Goal: Complete application form: Complete application form

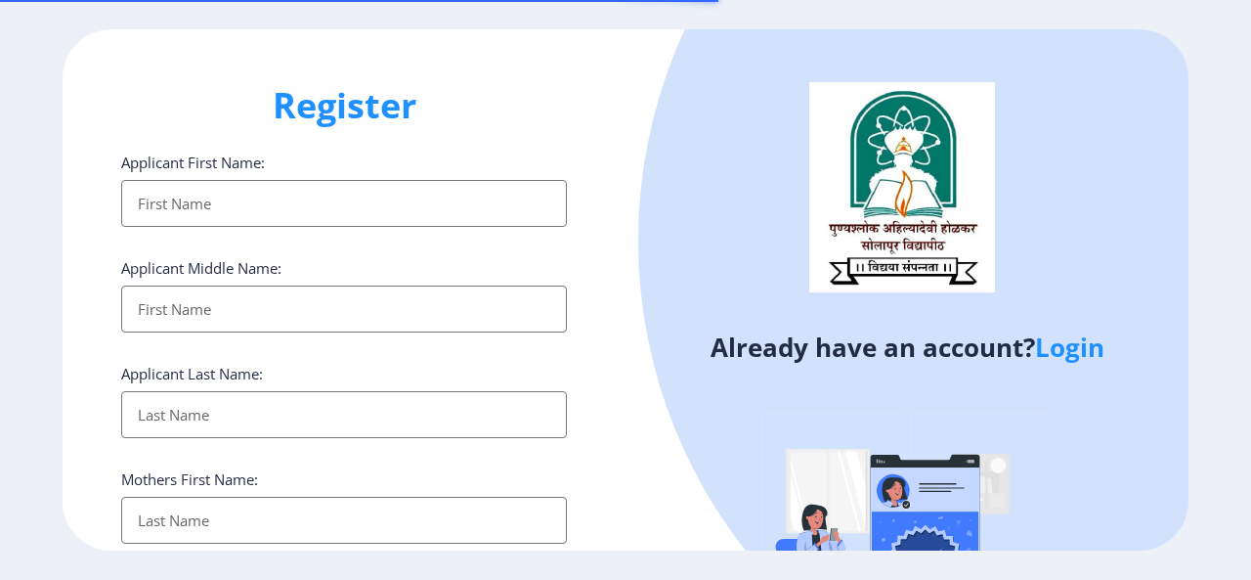
select select
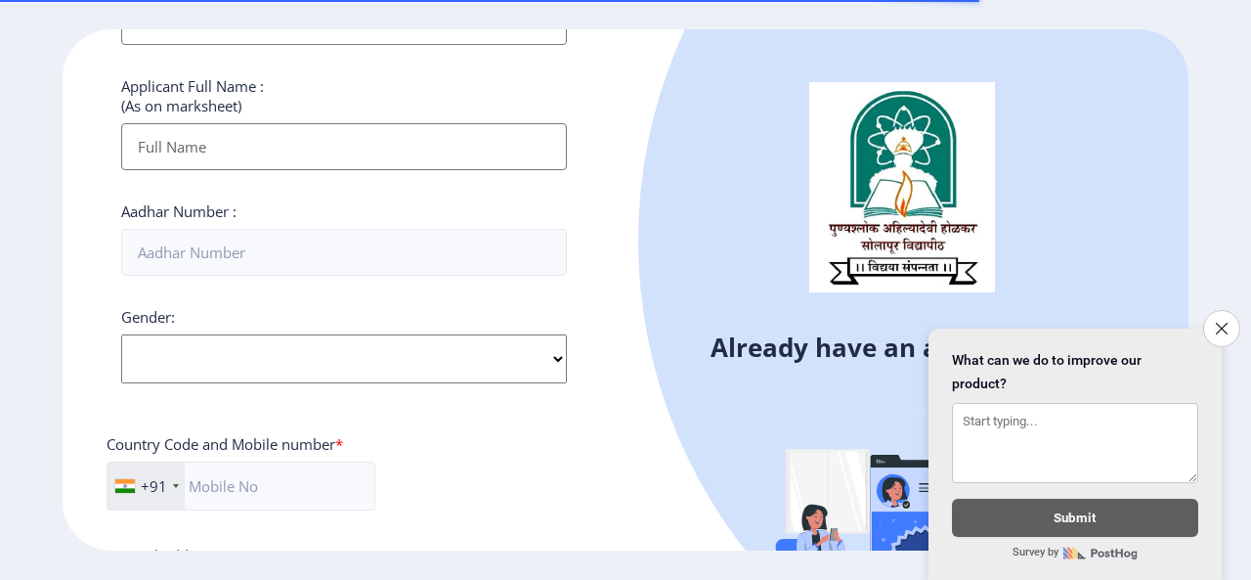
scroll to position [684, 0]
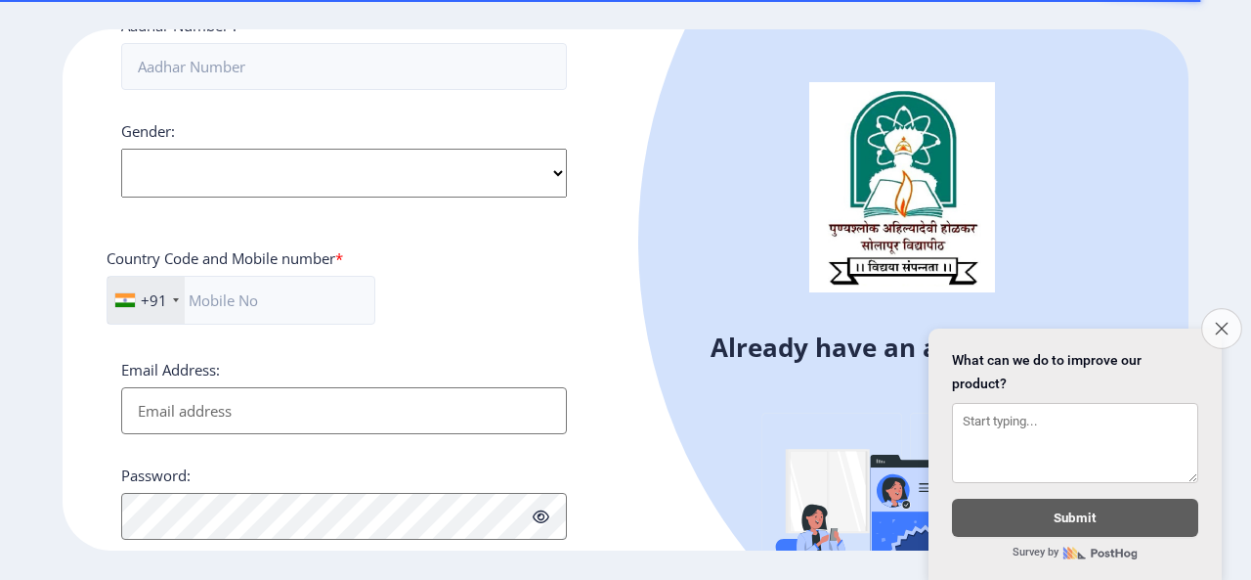
click at [1218, 322] on icon "Close survey" at bounding box center [1221, 328] width 13 height 13
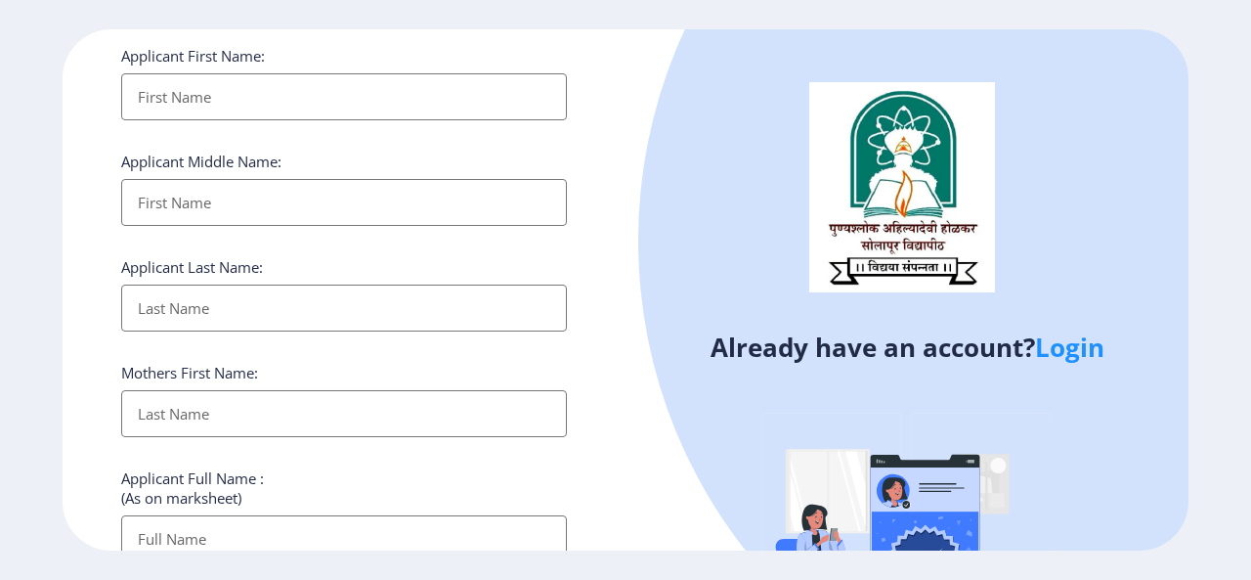
scroll to position [98, 0]
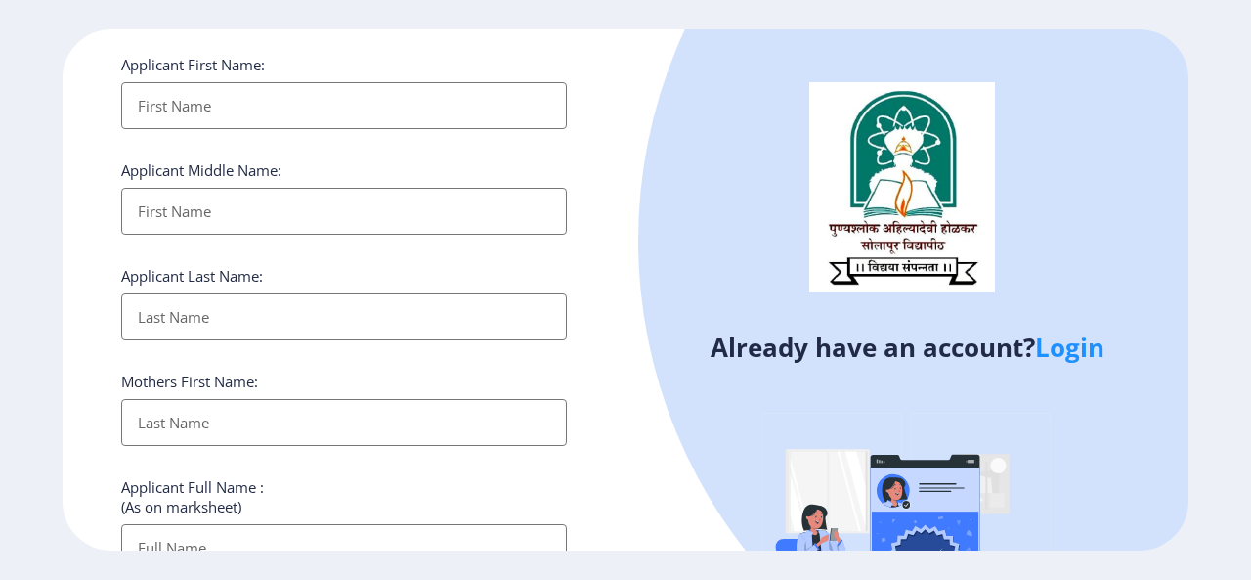
click at [215, 113] on input "Applicant First Name:" at bounding box center [344, 105] width 446 height 47
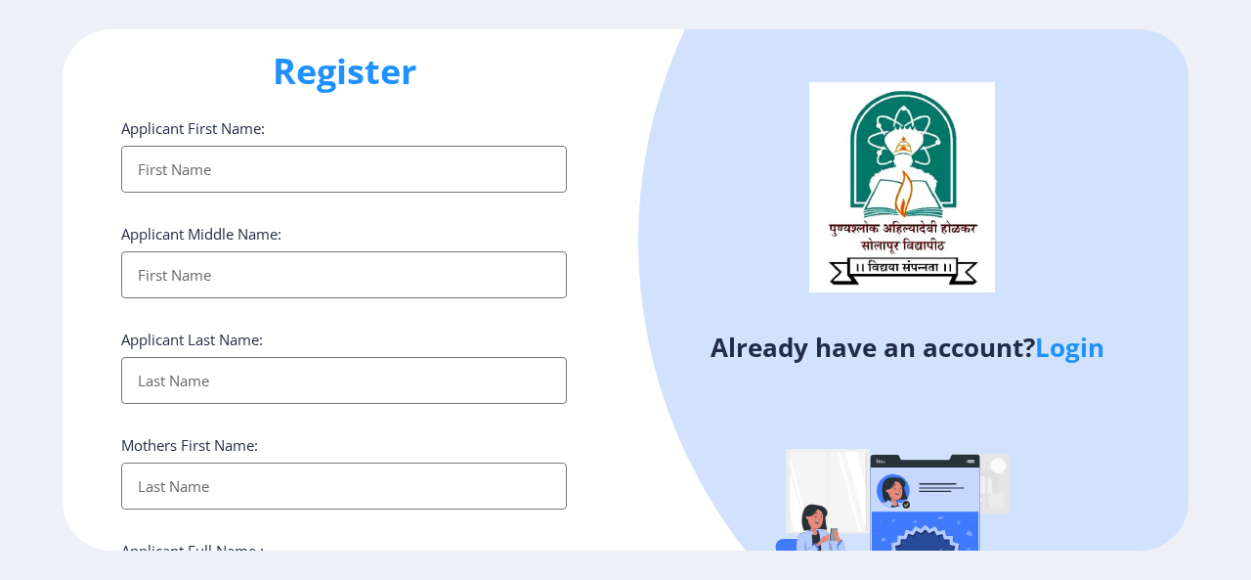
scroll to position [0, 0]
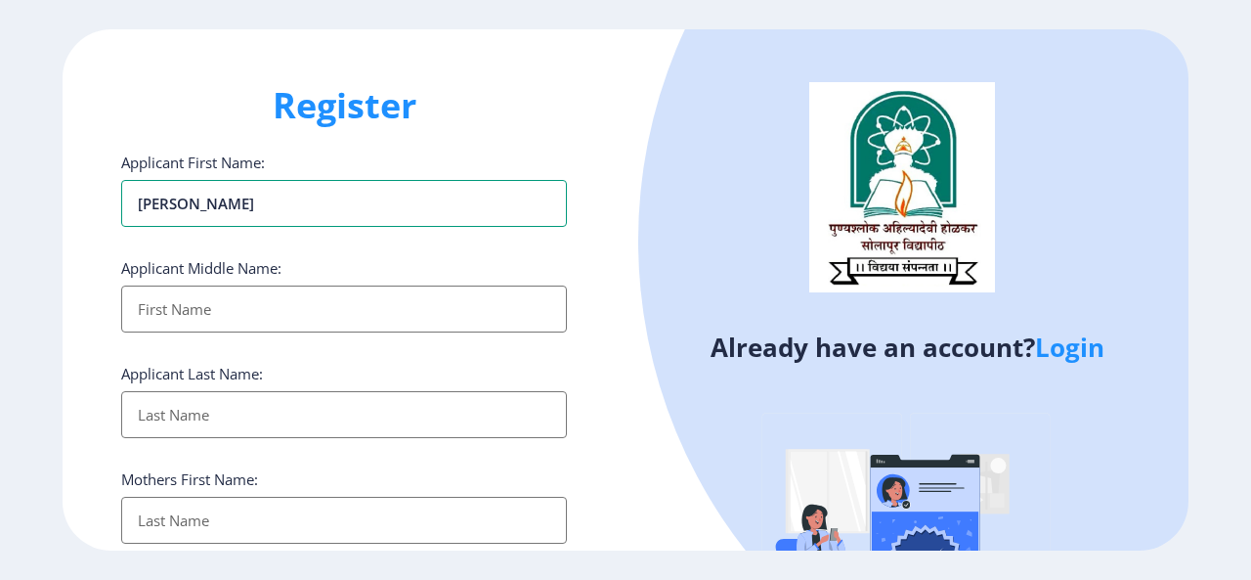
type input "[PERSON_NAME]"
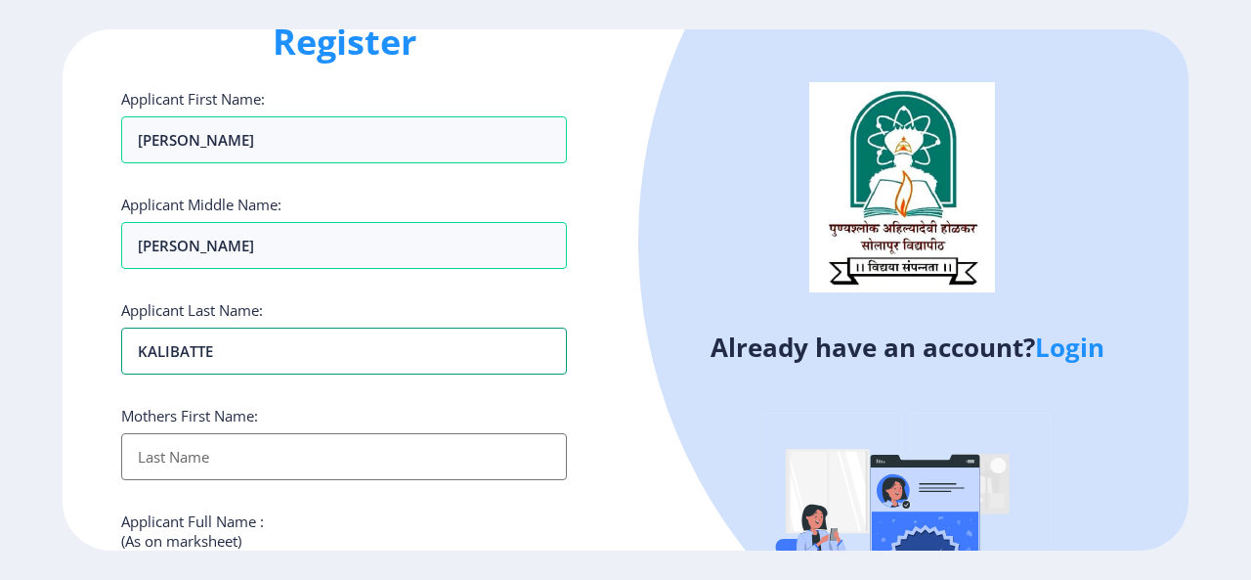
scroll to position [98, 0]
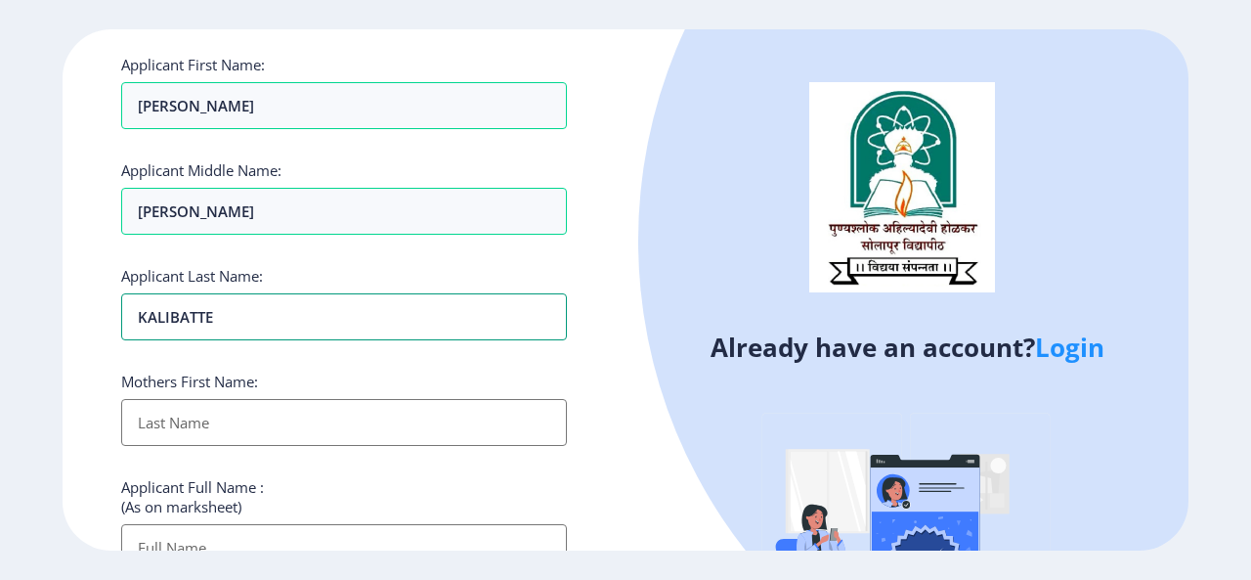
type input "KALIBATTE"
click at [191, 431] on input "Applicant First Name:" at bounding box center [344, 422] width 446 height 47
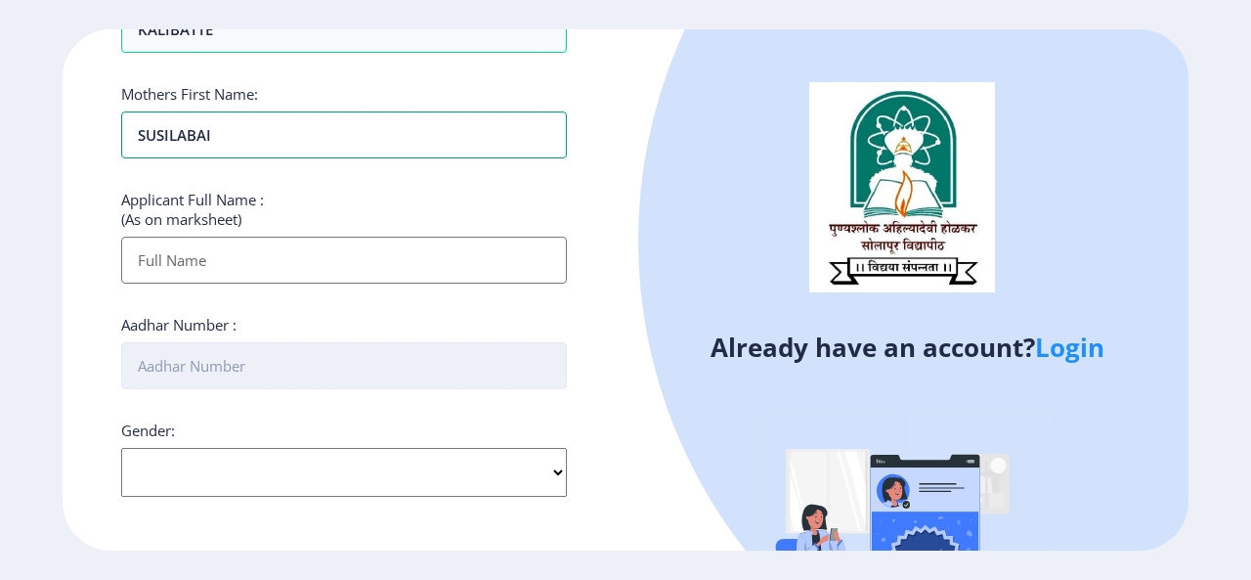
scroll to position [391, 0]
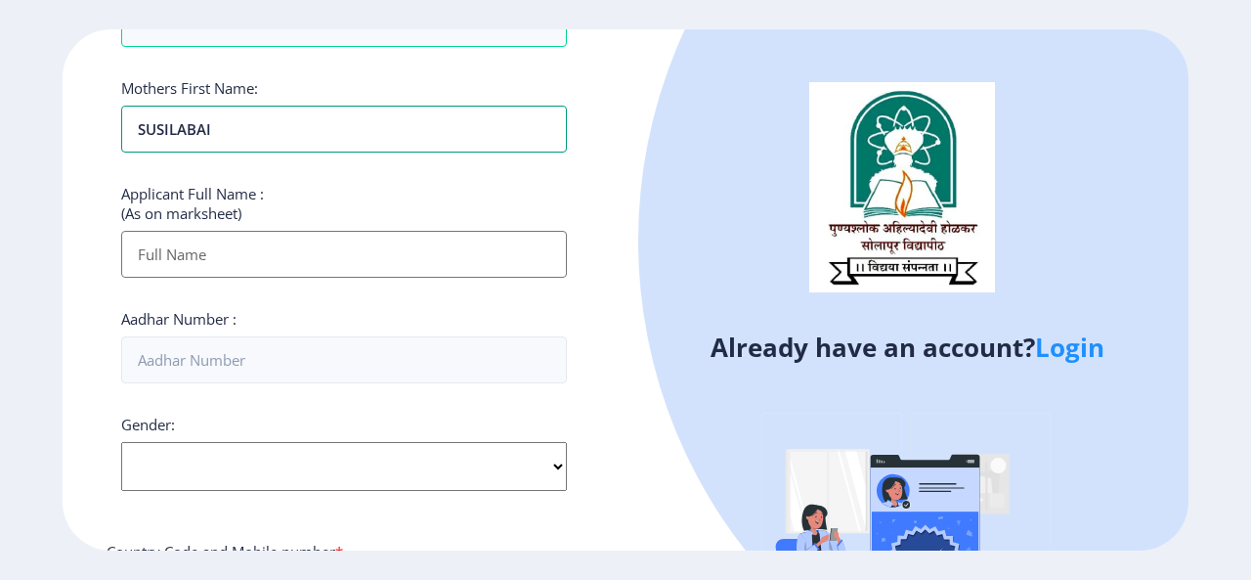
type input "SUSILABAI"
click at [173, 259] on input "Applicant First Name:" at bounding box center [344, 254] width 446 height 47
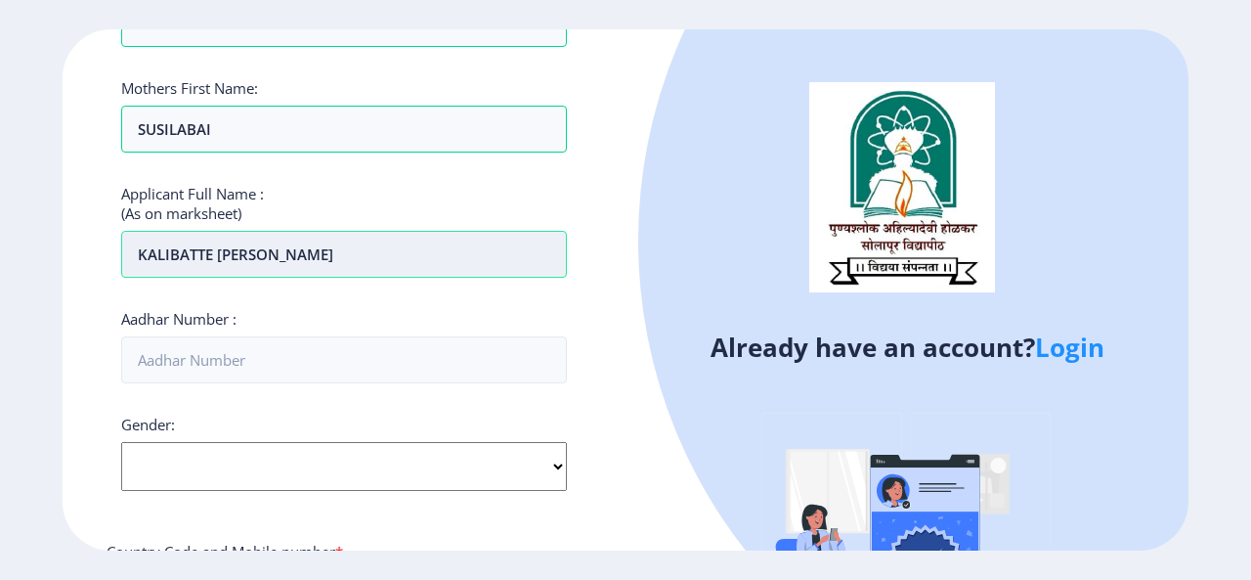
scroll to position [586, 0]
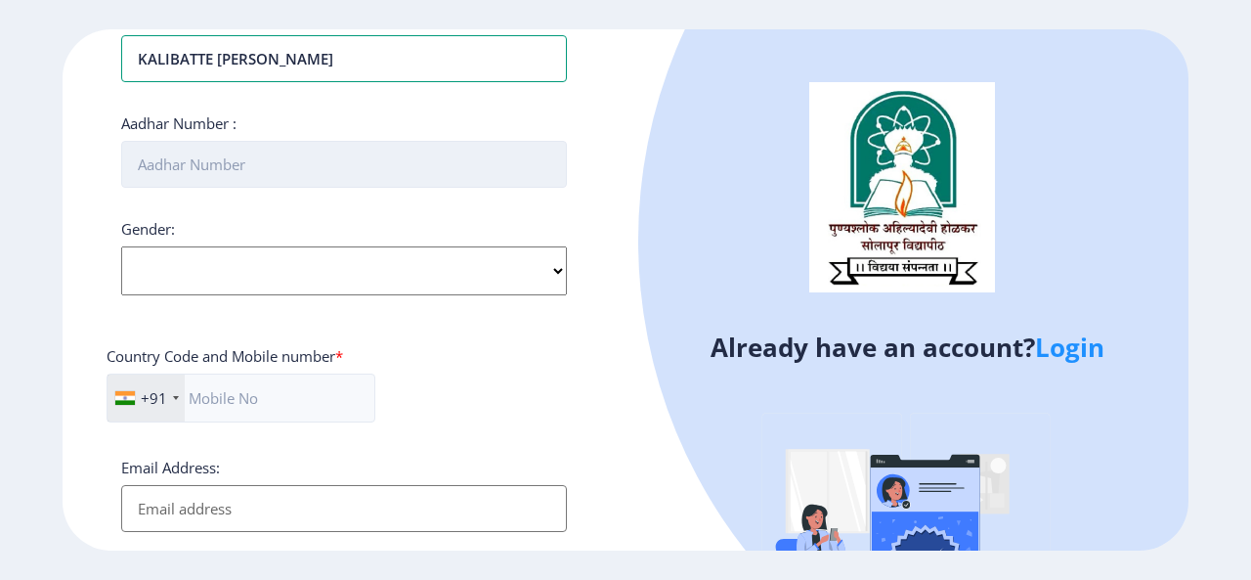
type input "KALIBATTE [PERSON_NAME]"
click at [174, 169] on input "Aadhar Number :" at bounding box center [344, 164] width 446 height 47
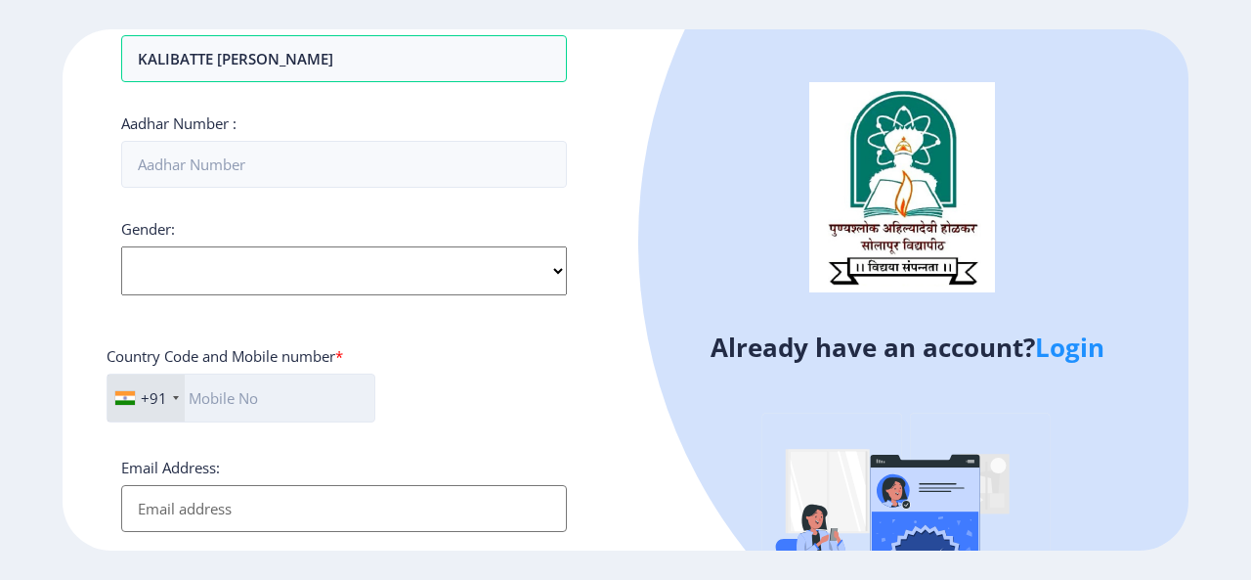
click at [250, 391] on div "Applicant First Name: [PERSON_NAME] Applicant Middle Name: [PERSON_NAME] Applic…" at bounding box center [344, 154] width 446 height 1177
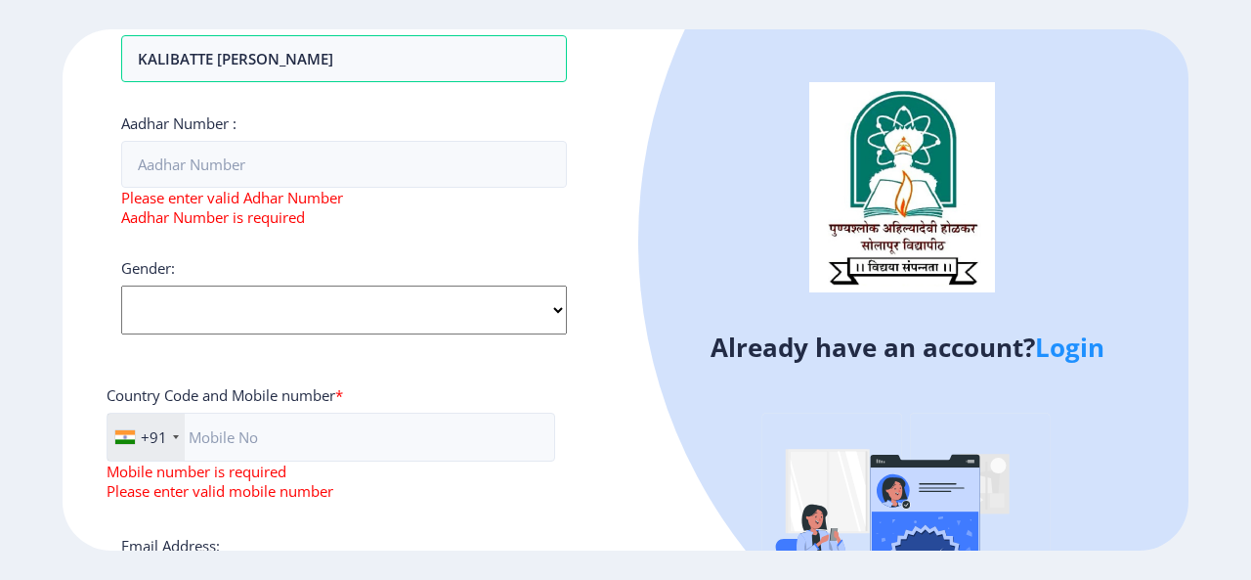
click at [239, 311] on select "Select Gender [DEMOGRAPHIC_DATA] [DEMOGRAPHIC_DATA] Other" at bounding box center [344, 309] width 446 height 49
select select "[DEMOGRAPHIC_DATA]"
click at [121, 285] on select "Select Gender [DEMOGRAPHIC_DATA] [DEMOGRAPHIC_DATA] Other" at bounding box center [344, 309] width 446 height 49
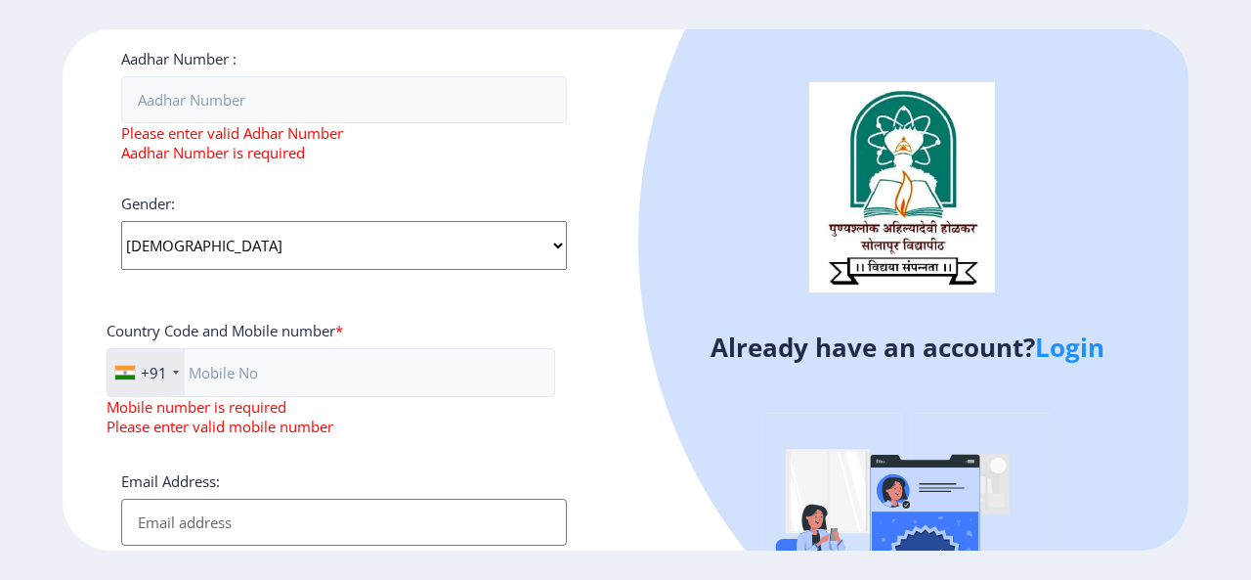
scroll to position [684, 0]
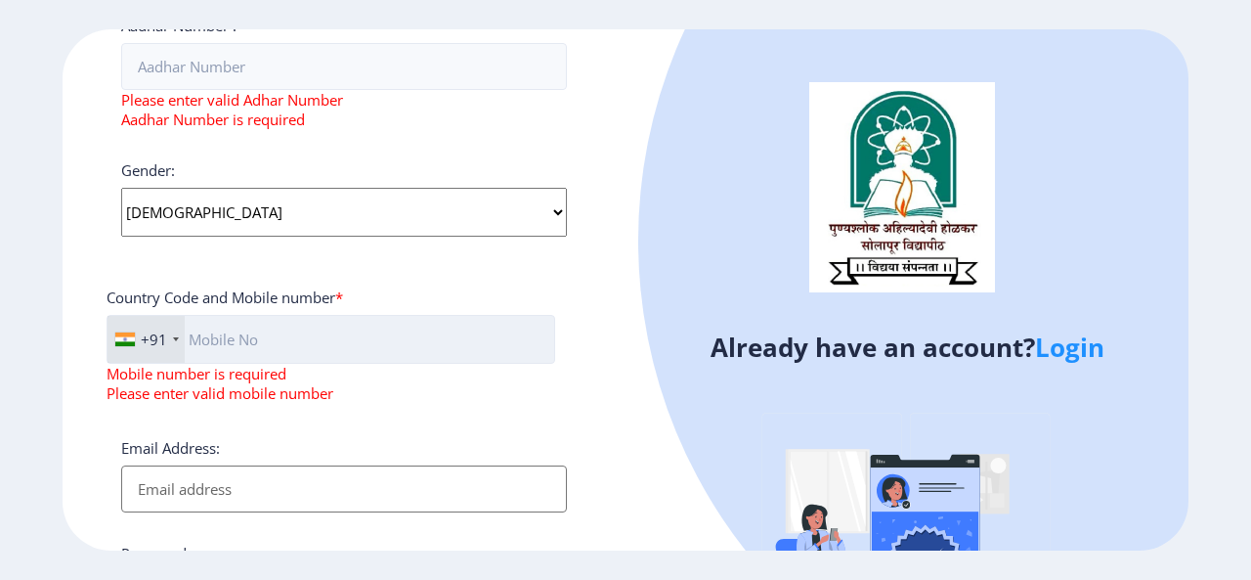
click at [208, 345] on input "text" at bounding box center [331, 339] width 449 height 49
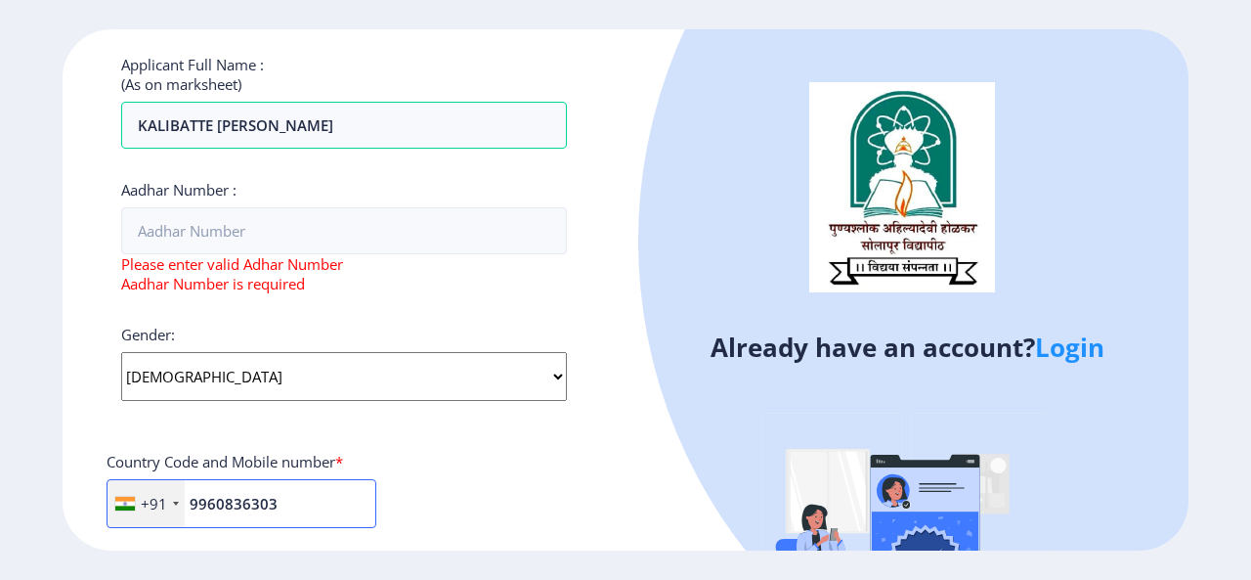
scroll to position [489, 0]
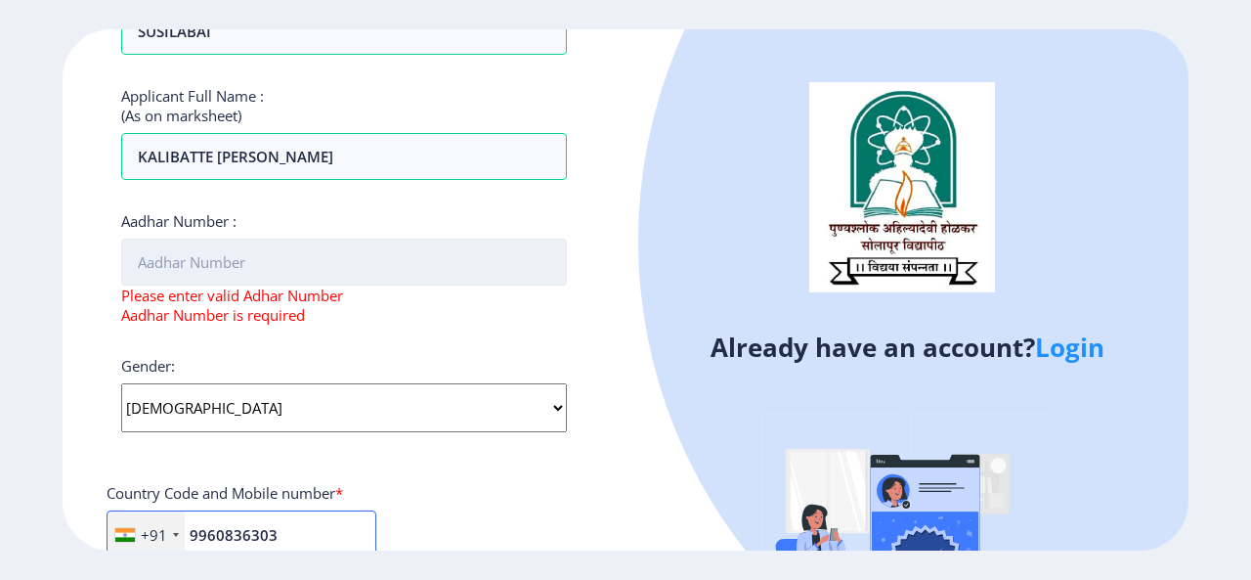
type input "9960836303"
click at [291, 272] on input "Aadhar Number :" at bounding box center [344, 261] width 446 height 47
click at [267, 257] on input "Aadhar Number :" at bounding box center [344, 261] width 446 height 47
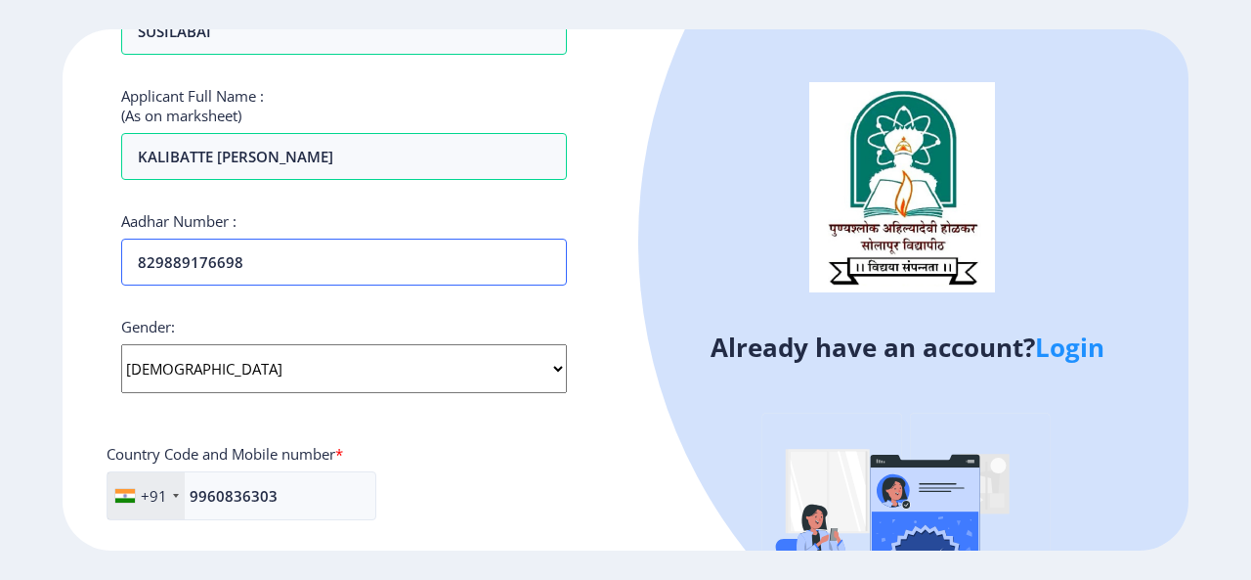
scroll to position [684, 0]
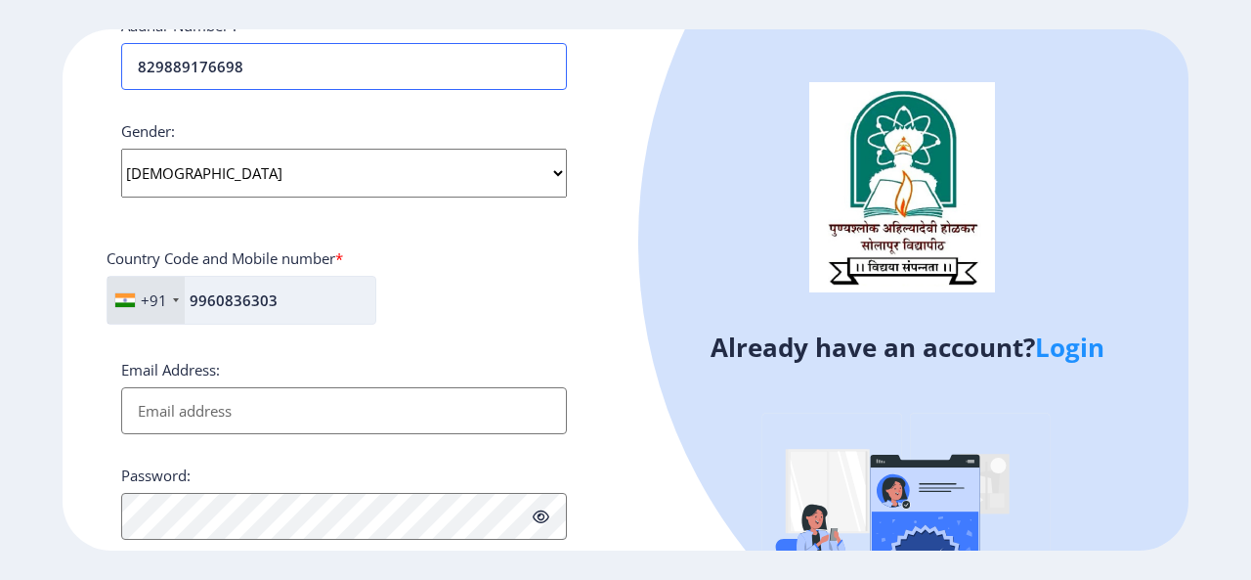
type input "829889176698"
click at [318, 293] on input "9960836303" at bounding box center [242, 300] width 270 height 49
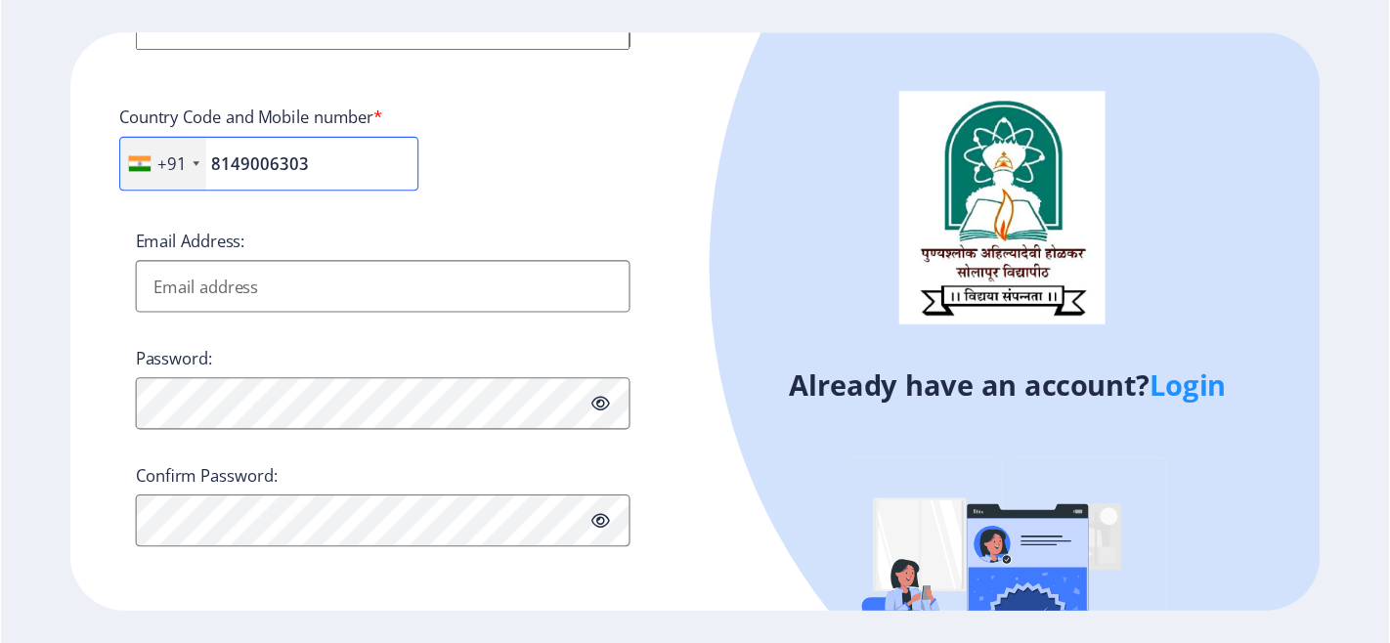
scroll to position [839, 0]
type input "8149006303"
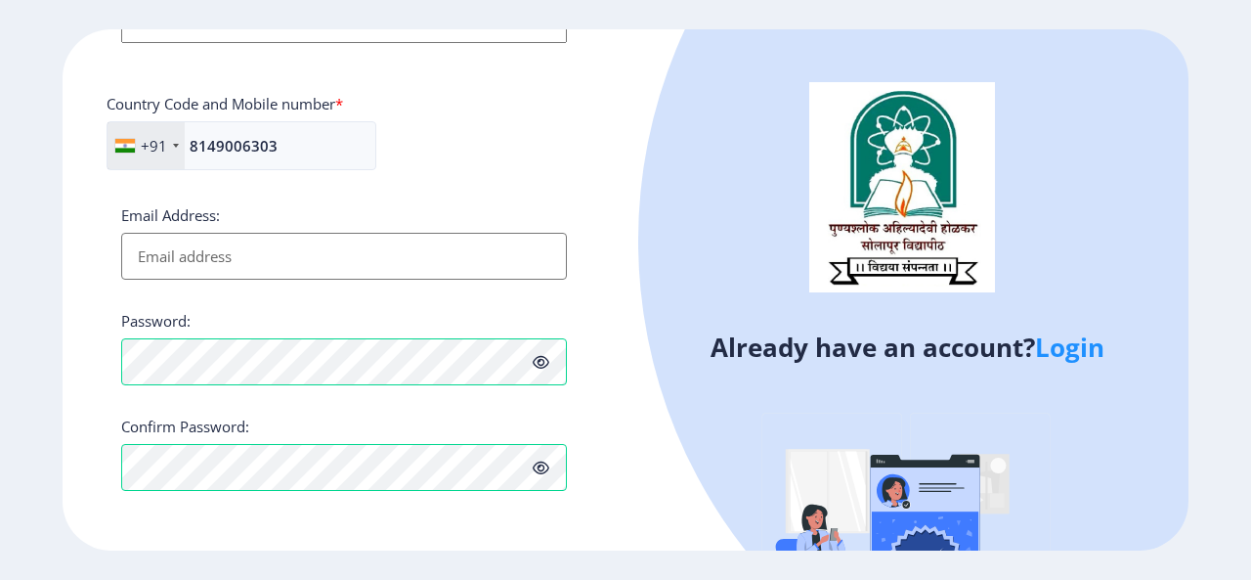
click at [598, 415] on div "Register Applicant First Name: [PERSON_NAME] Applicant Middle Name: [PERSON_NAM…" at bounding box center [344, 290] width 563 height 522
click at [542, 361] on icon at bounding box center [541, 362] width 17 height 15
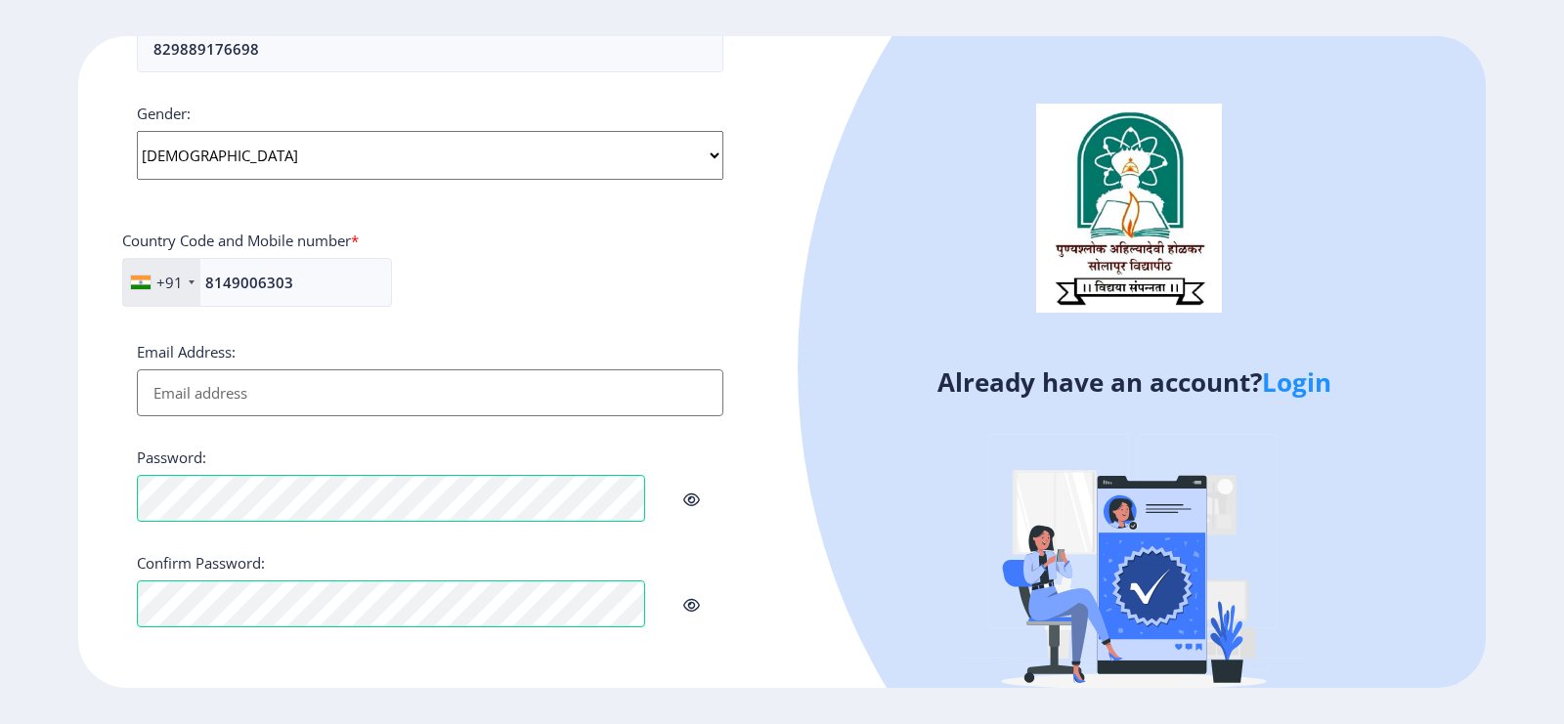
scroll to position [711, 0]
click at [586, 579] on div "Register Applicant First Name: [PERSON_NAME] Applicant Middle Name: [PERSON_NAM…" at bounding box center [430, 362] width 704 height 652
click at [767, 433] on div "Register Applicant First Name: [PERSON_NAME] Applicant Middle Name: [PERSON_NAM…" at bounding box center [430, 362] width 704 height 652
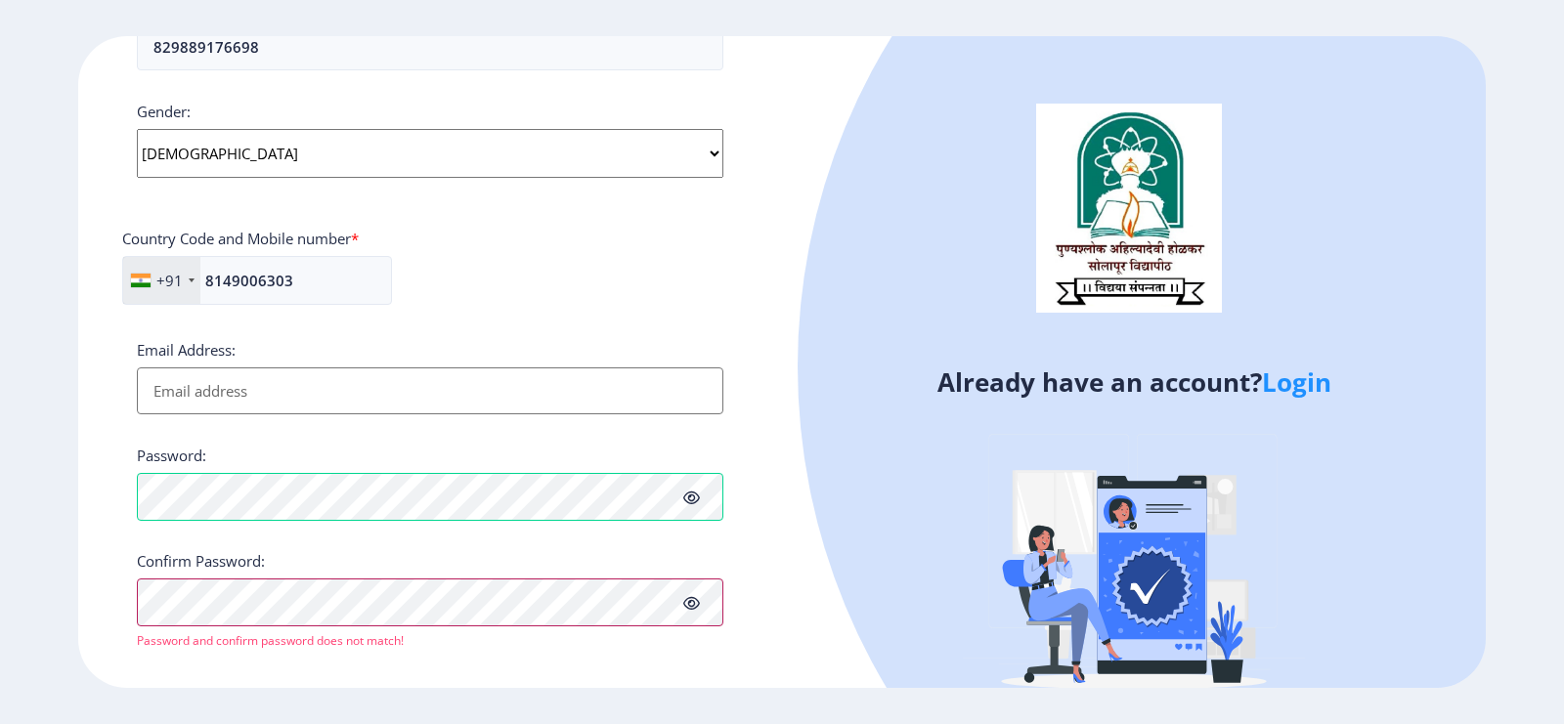
click at [128, 579] on div "Register Applicant First Name: [PERSON_NAME] Applicant Middle Name: [PERSON_NAM…" at bounding box center [430, 362] width 704 height 652
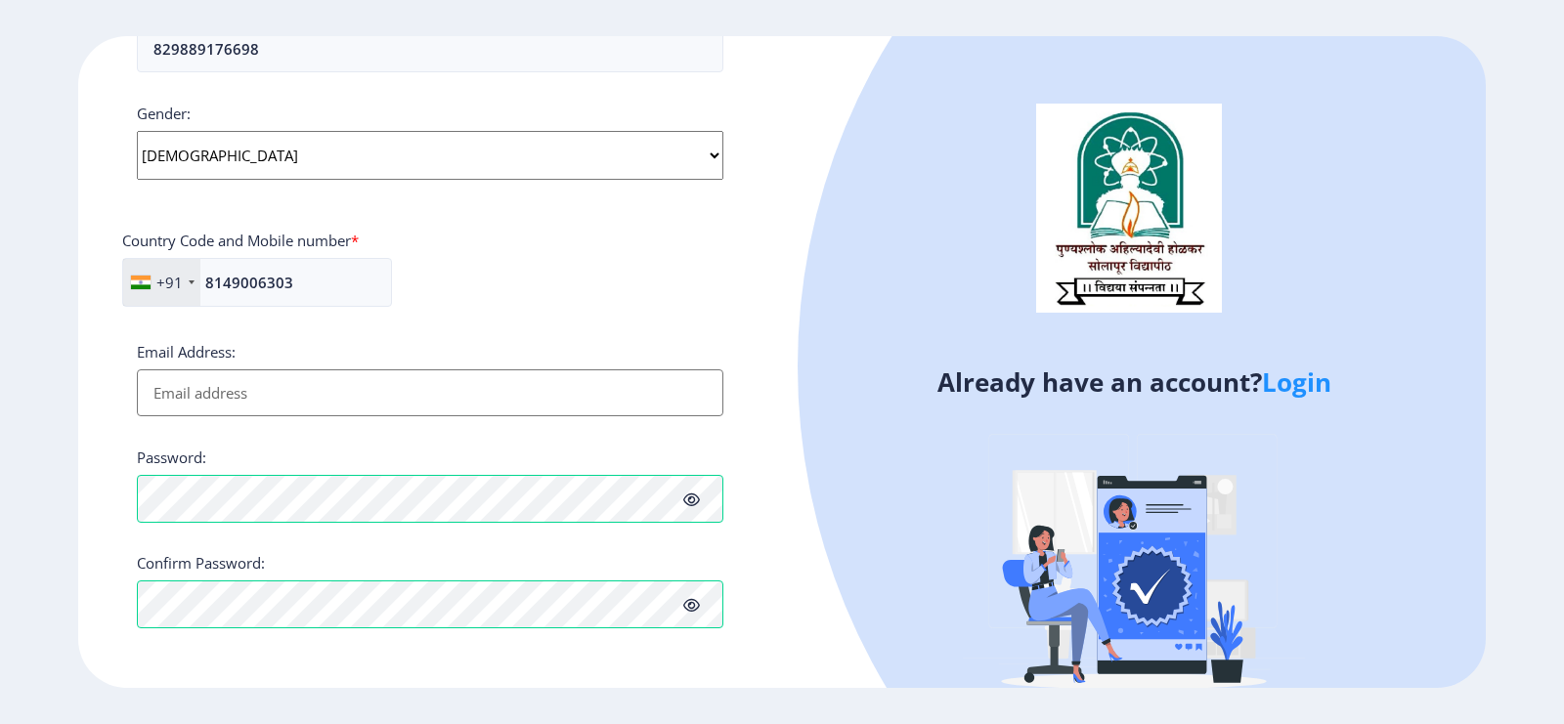
click at [285, 397] on input "Email Address:" at bounding box center [430, 392] width 586 height 47
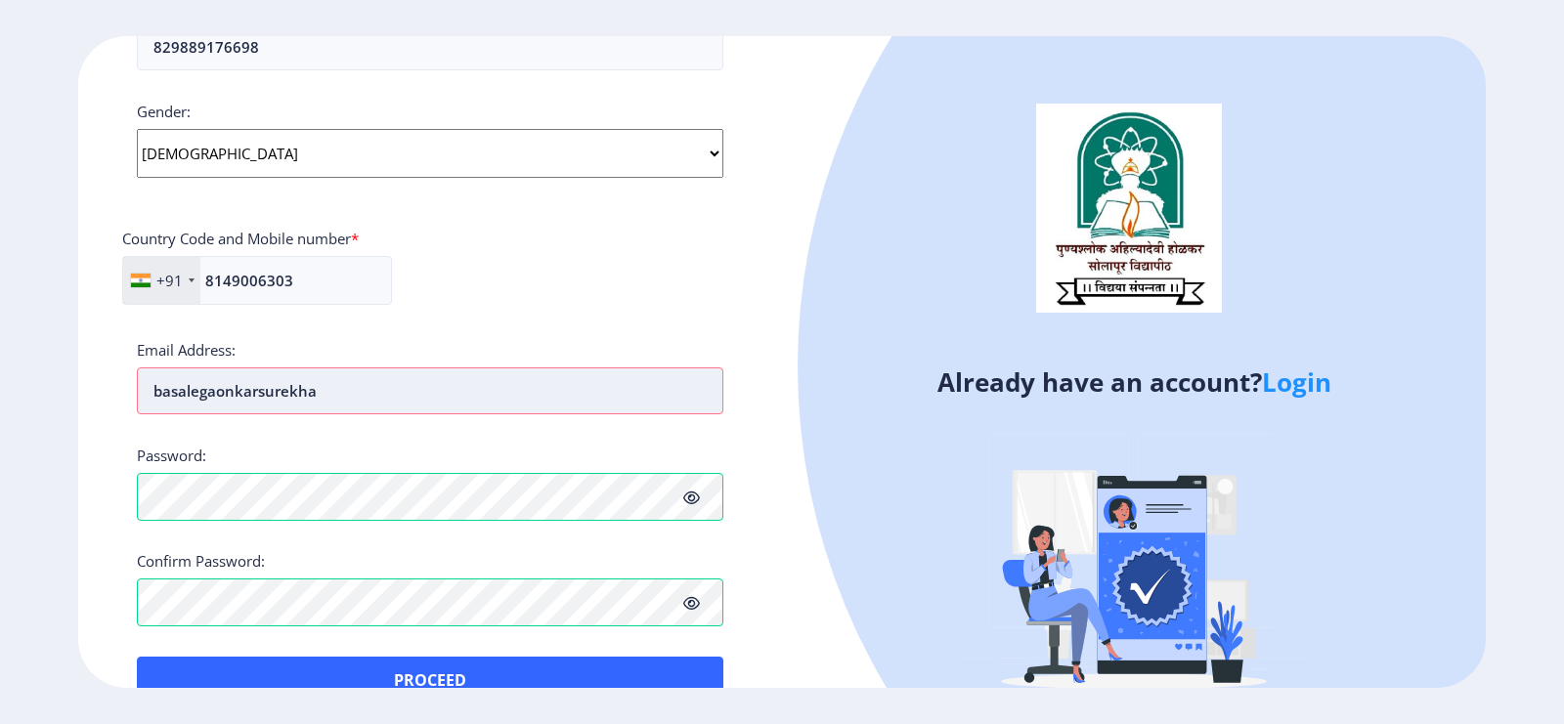
drag, startPoint x: 221, startPoint y: 399, endPoint x: 218, endPoint y: 413, distance: 15.0
click at [218, 413] on input "basalegaonkarsurekha" at bounding box center [430, 390] width 586 height 47
click at [333, 396] on input "basalegavnkarsurekha" at bounding box center [430, 390] width 586 height 47
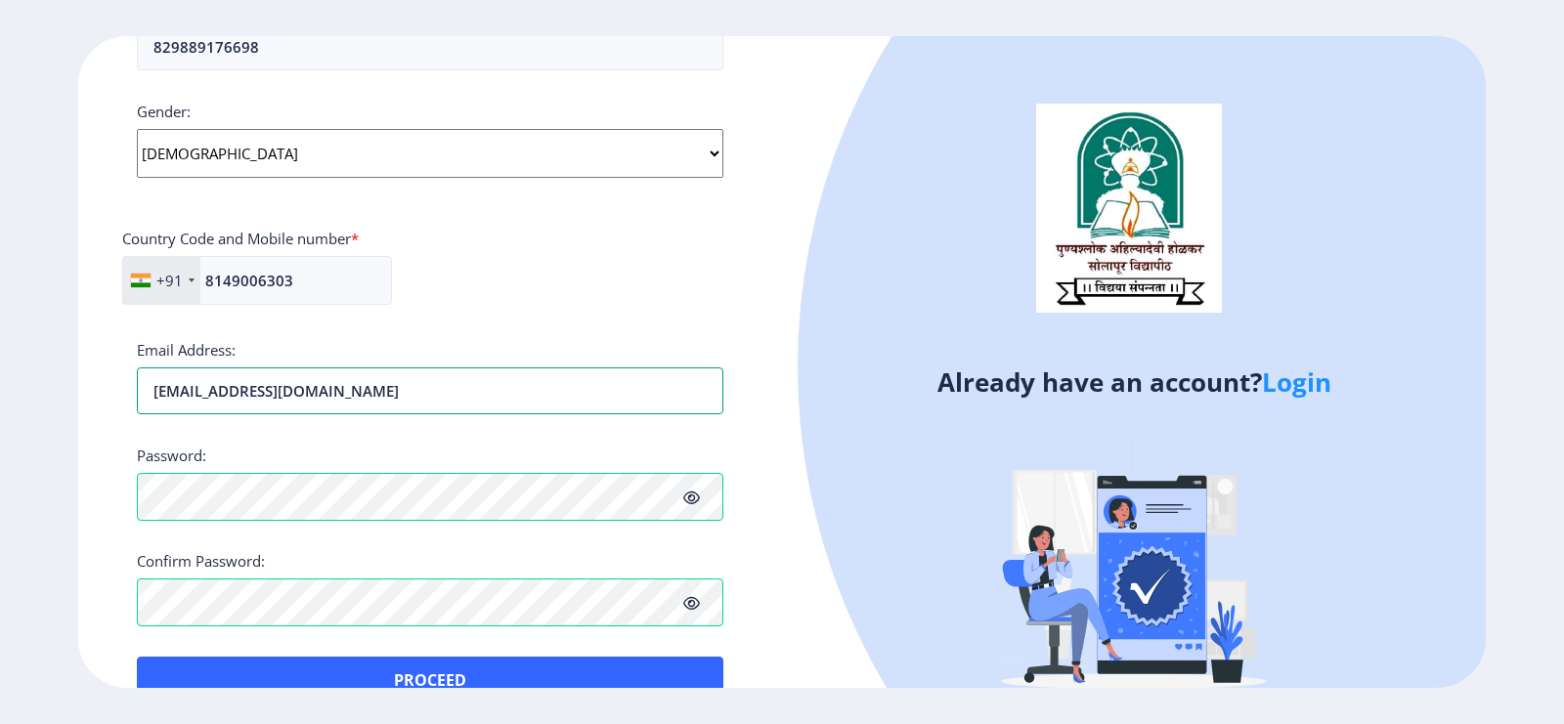
type input "[EMAIL_ADDRESS][DOMAIN_NAME]"
click at [538, 311] on div "+91 [GEOGRAPHIC_DATA] ([GEOGRAPHIC_DATA]) +91 [GEOGRAPHIC_DATA] (‫[GEOGRAPHIC_D…" at bounding box center [430, 288] width 616 height 65
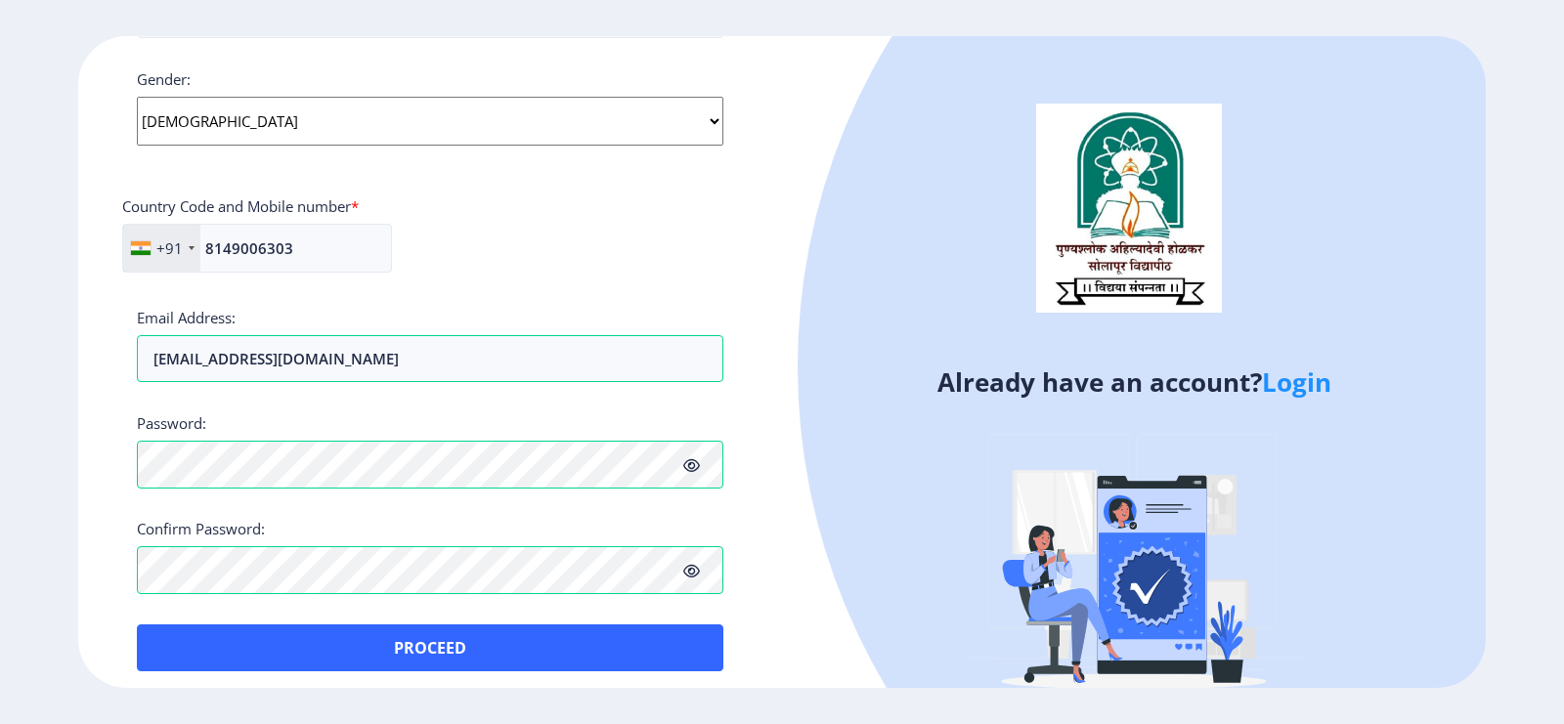
scroll to position [758, 0]
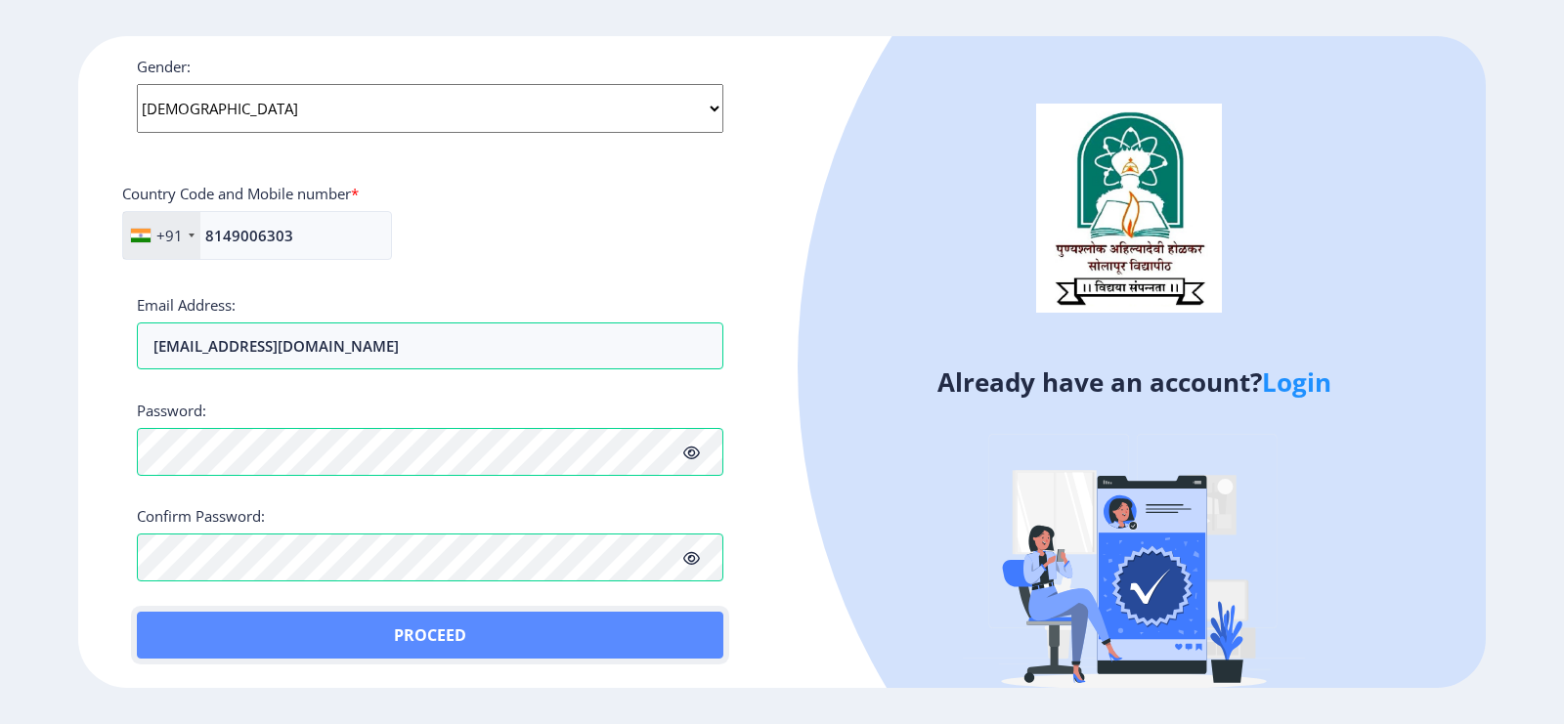
click at [474, 579] on button "Proceed" at bounding box center [430, 635] width 586 height 47
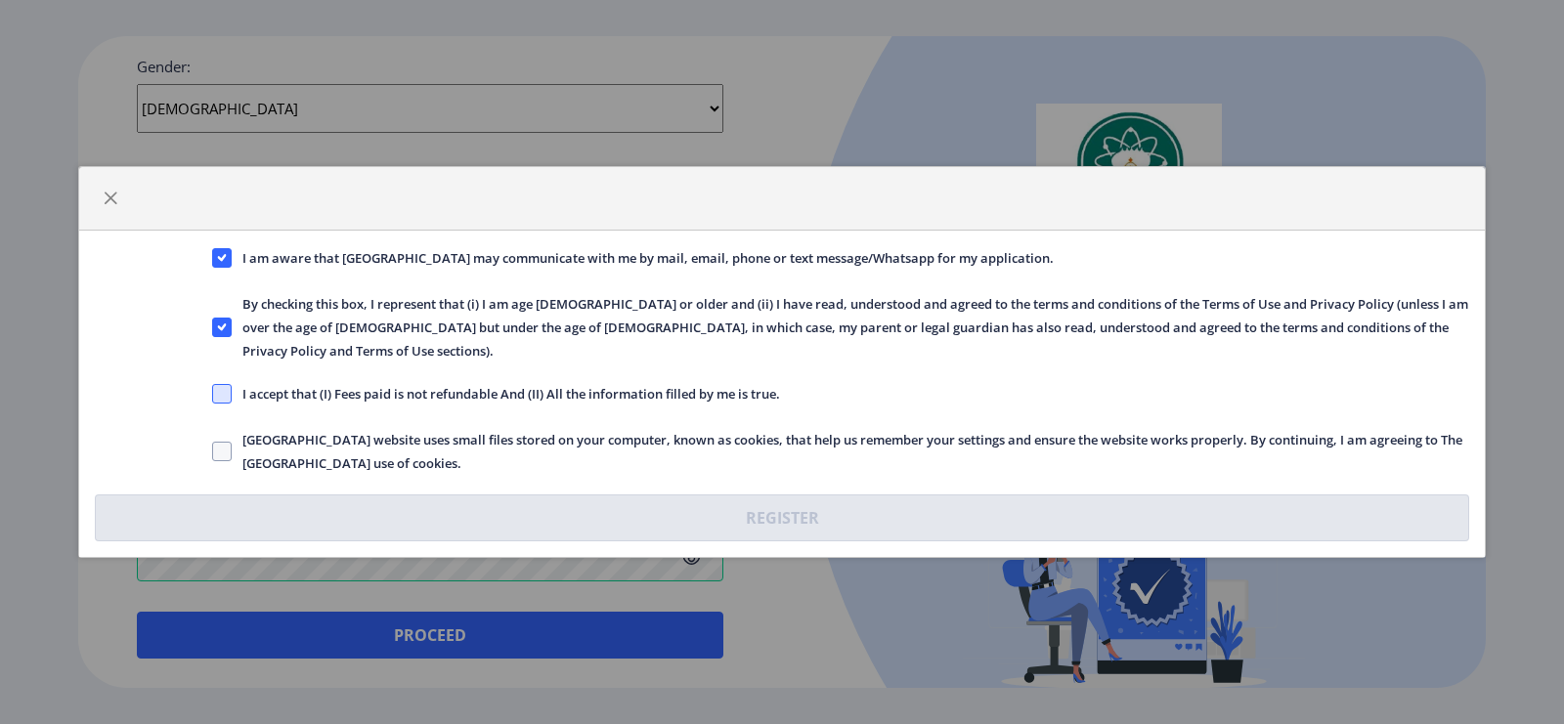
click at [222, 391] on span at bounding box center [222, 394] width 20 height 20
click at [213, 394] on input "I accept that (I) Fees paid is not refundable And (II) All the information fill…" at bounding box center [212, 394] width 1 height 1
checkbox input "true"
click at [232, 442] on span "[GEOGRAPHIC_DATA] website uses small files stored on your computer, known as co…" at bounding box center [850, 451] width 1237 height 47
click at [213, 452] on input "[GEOGRAPHIC_DATA] website uses small files stored on your computer, known as co…" at bounding box center [212, 452] width 1 height 1
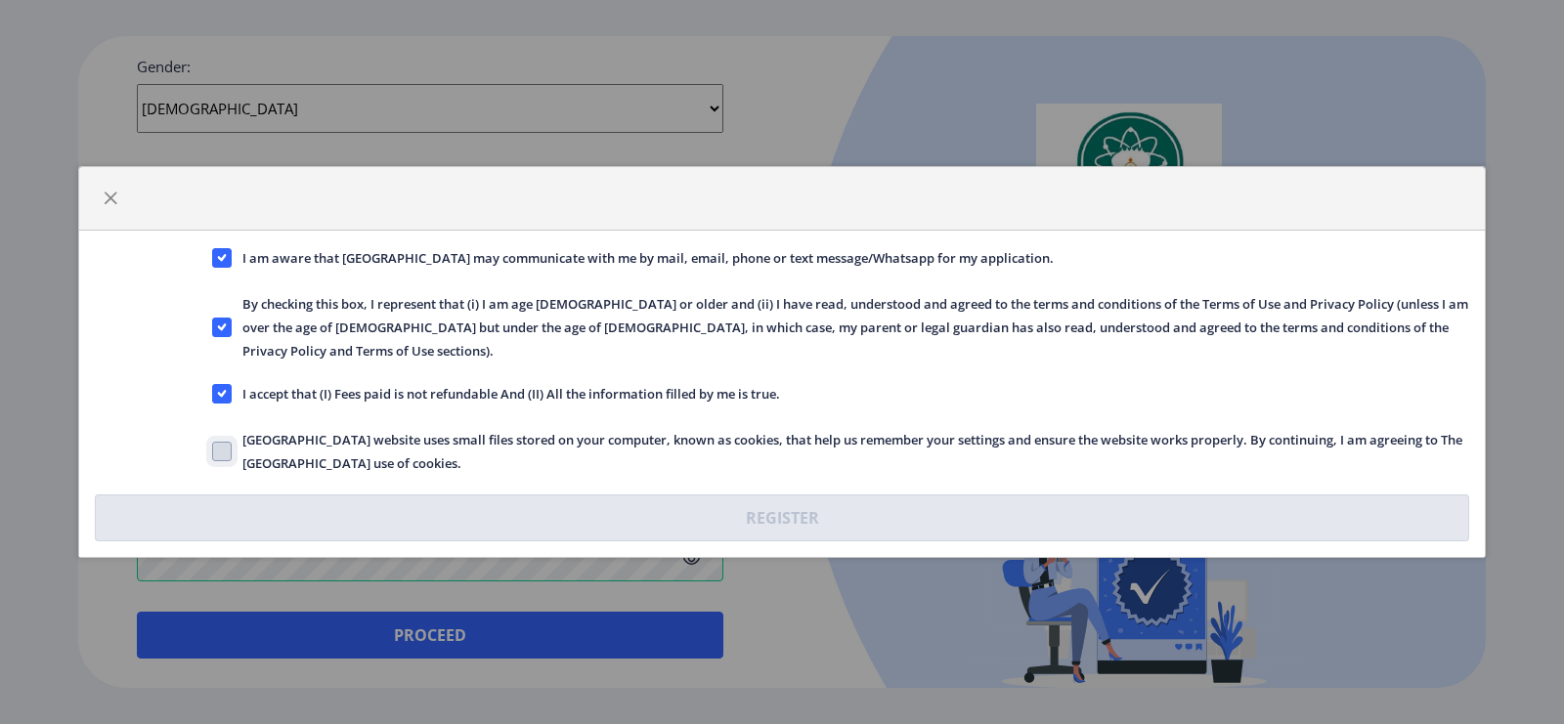
checkbox input "true"
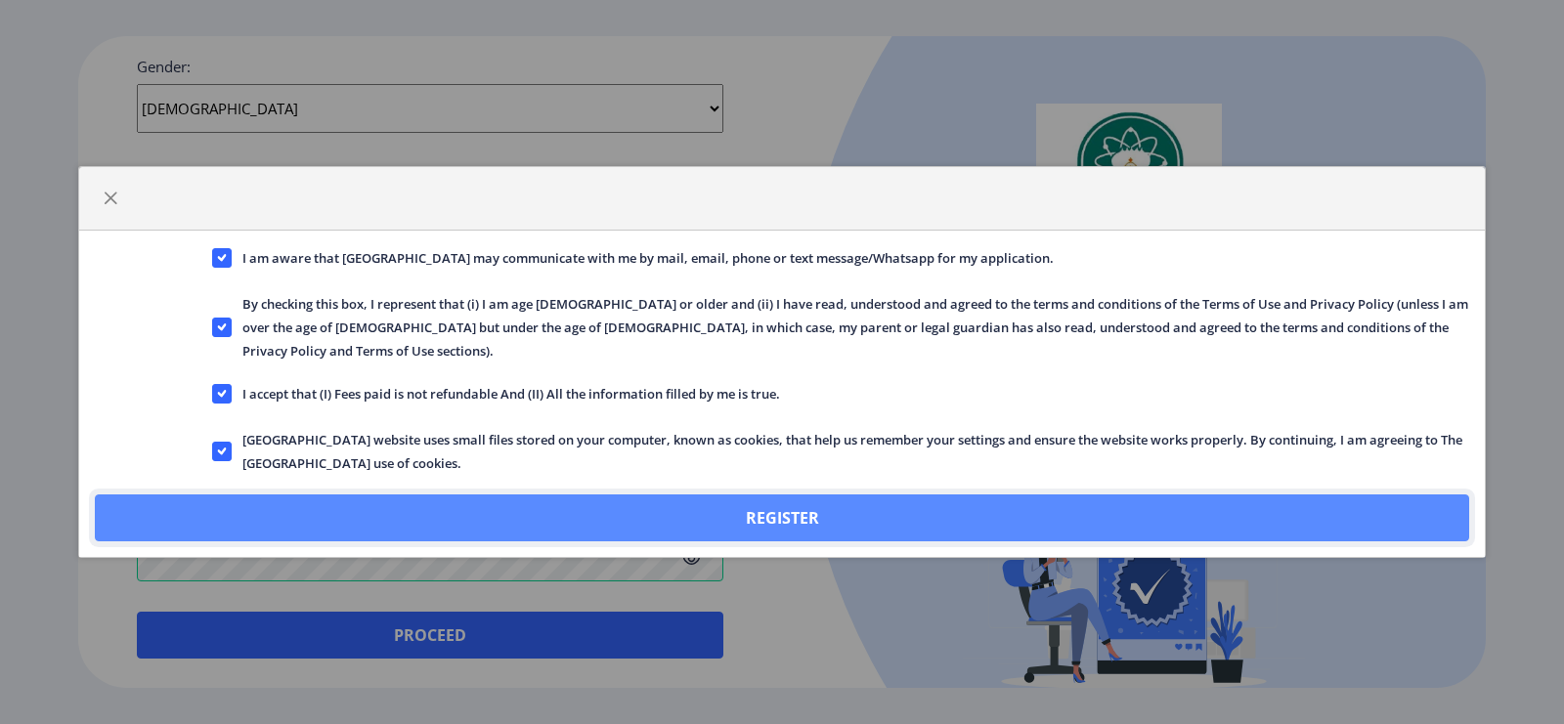
click at [330, 495] on button "Register" at bounding box center [782, 518] width 1374 height 47
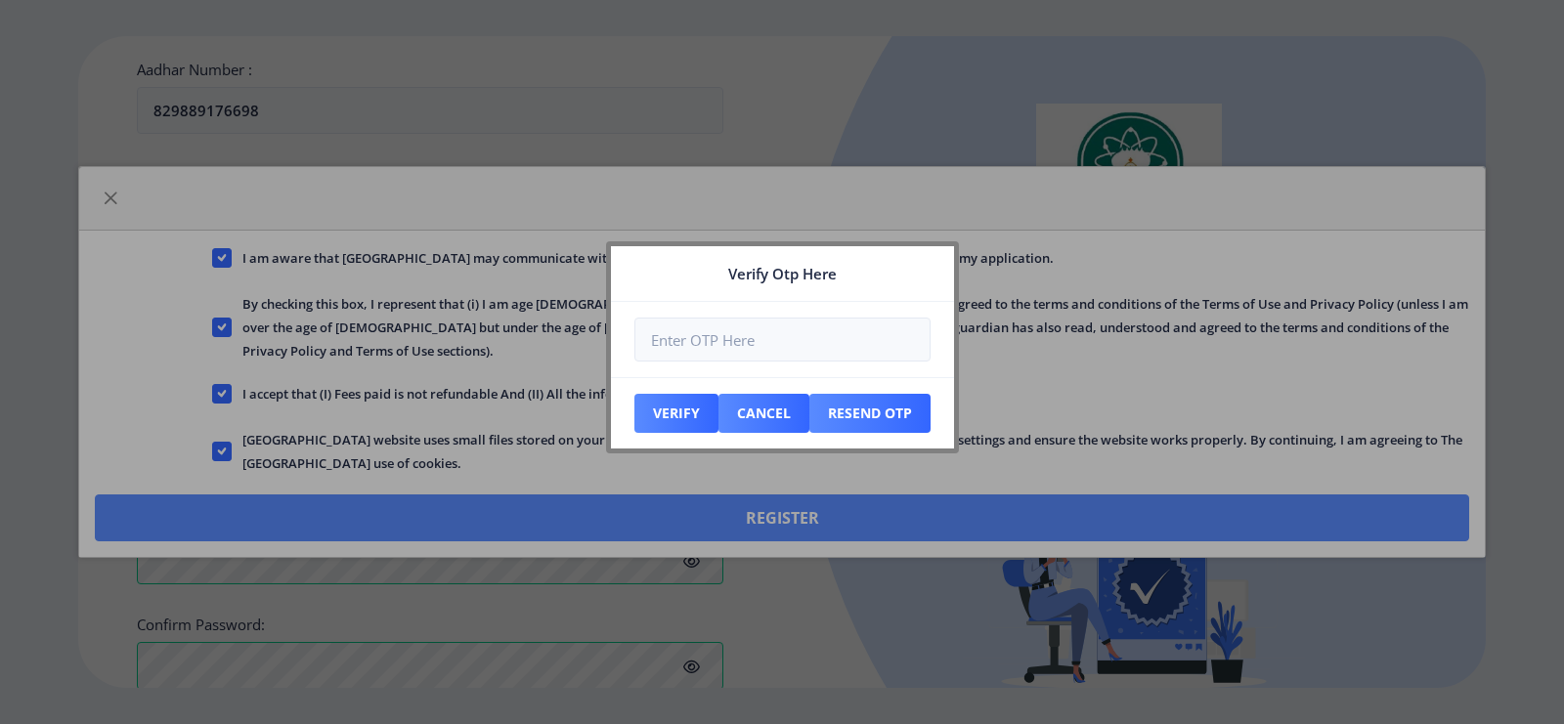
scroll to position [870, 0]
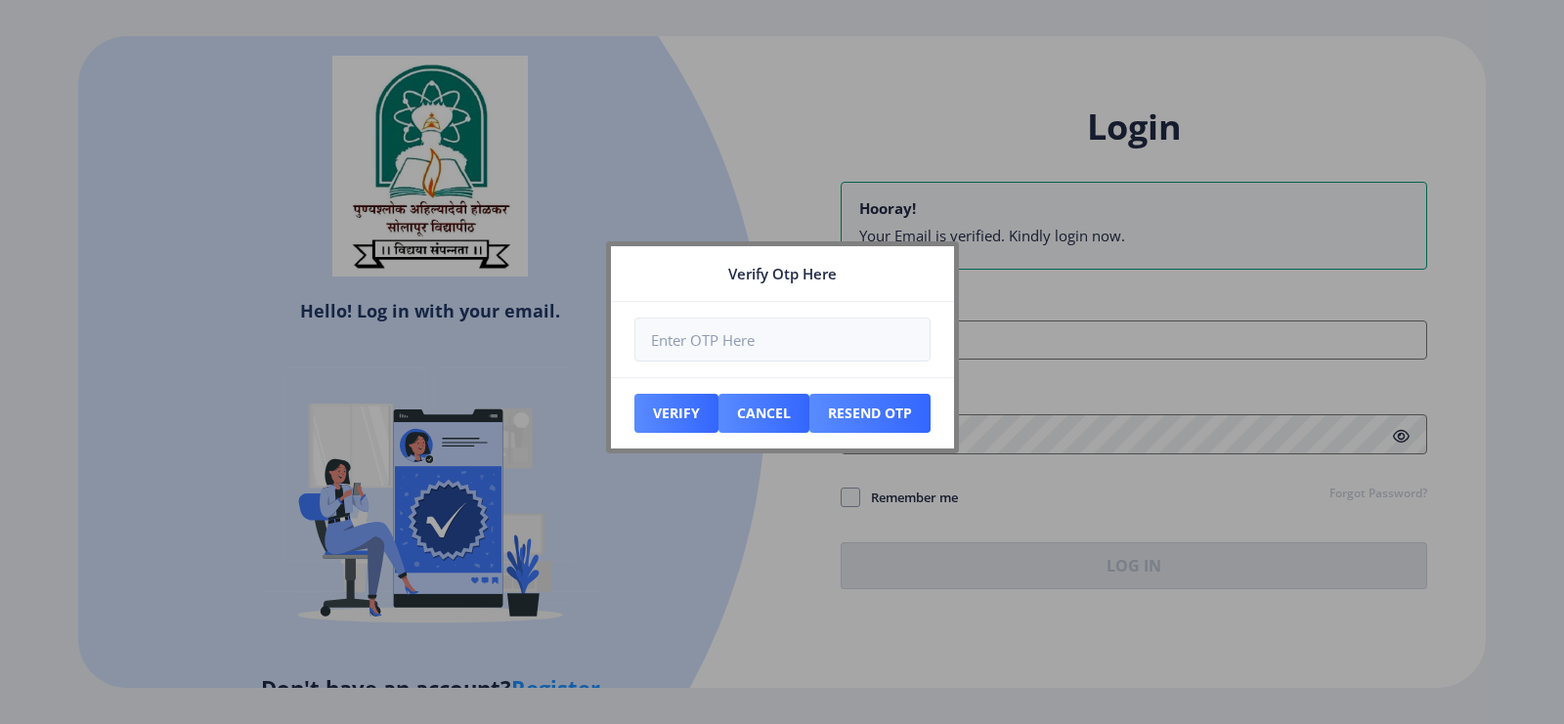
type input "[EMAIL_ADDRESS][DOMAIN_NAME]"
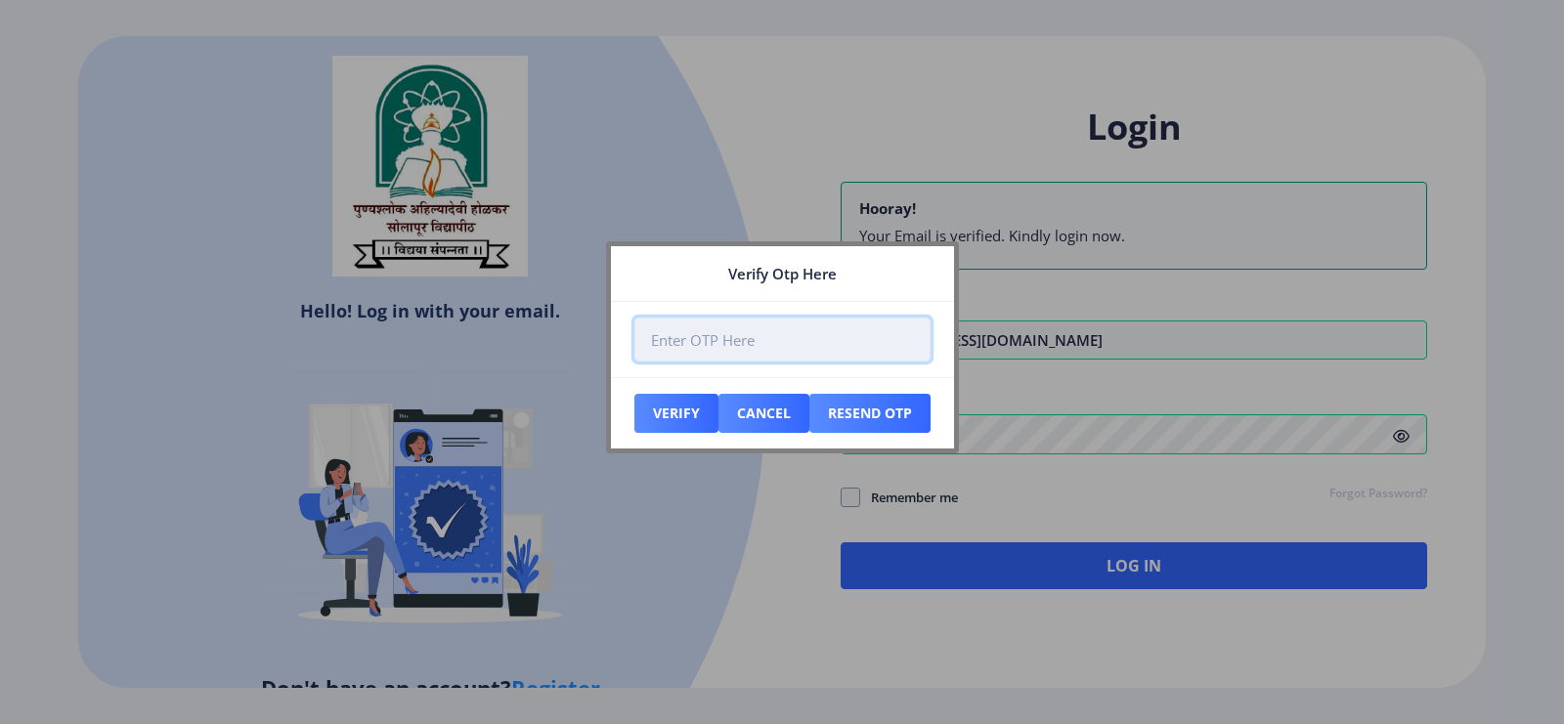
click at [783, 334] on input "number" at bounding box center [782, 340] width 296 height 44
type input "160689"
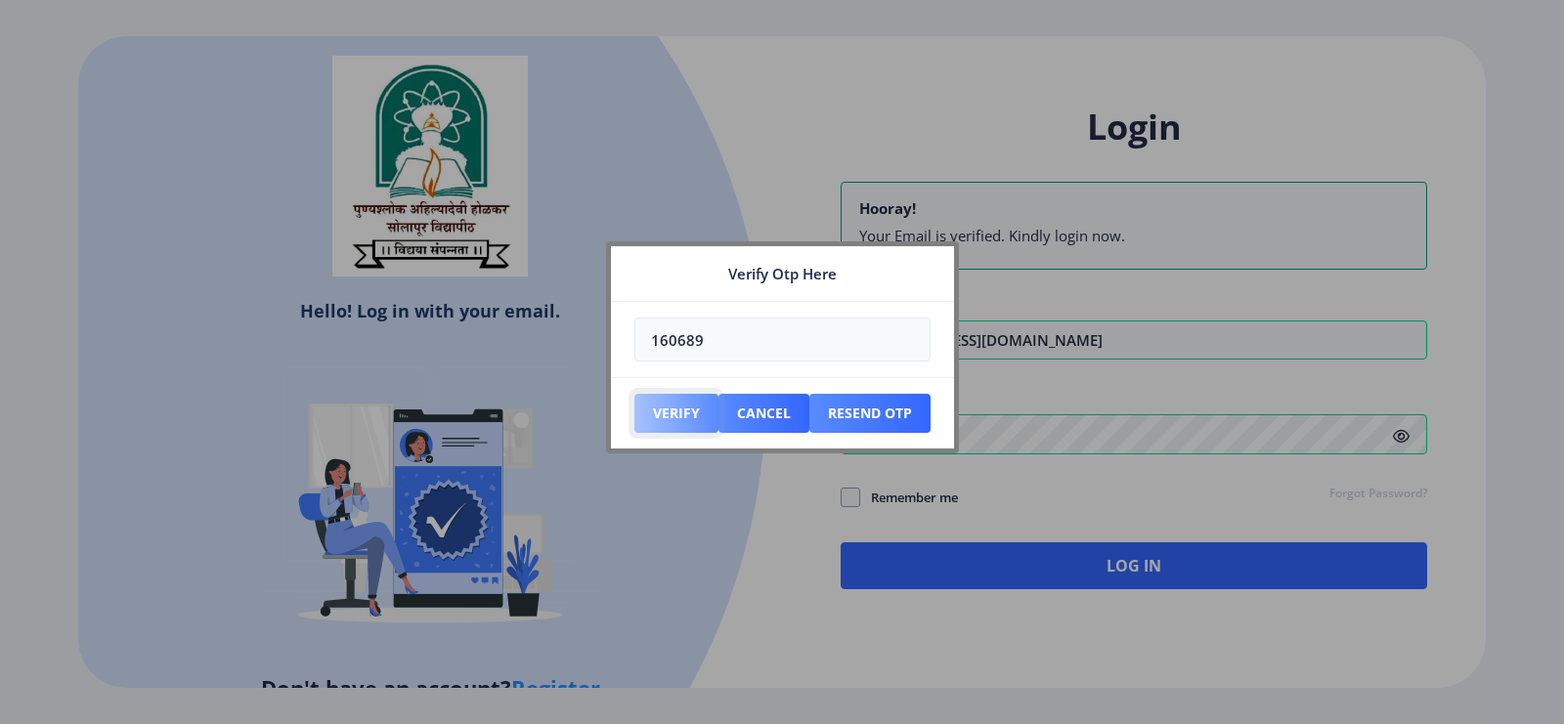
click at [675, 408] on button "Verify" at bounding box center [676, 413] width 84 height 39
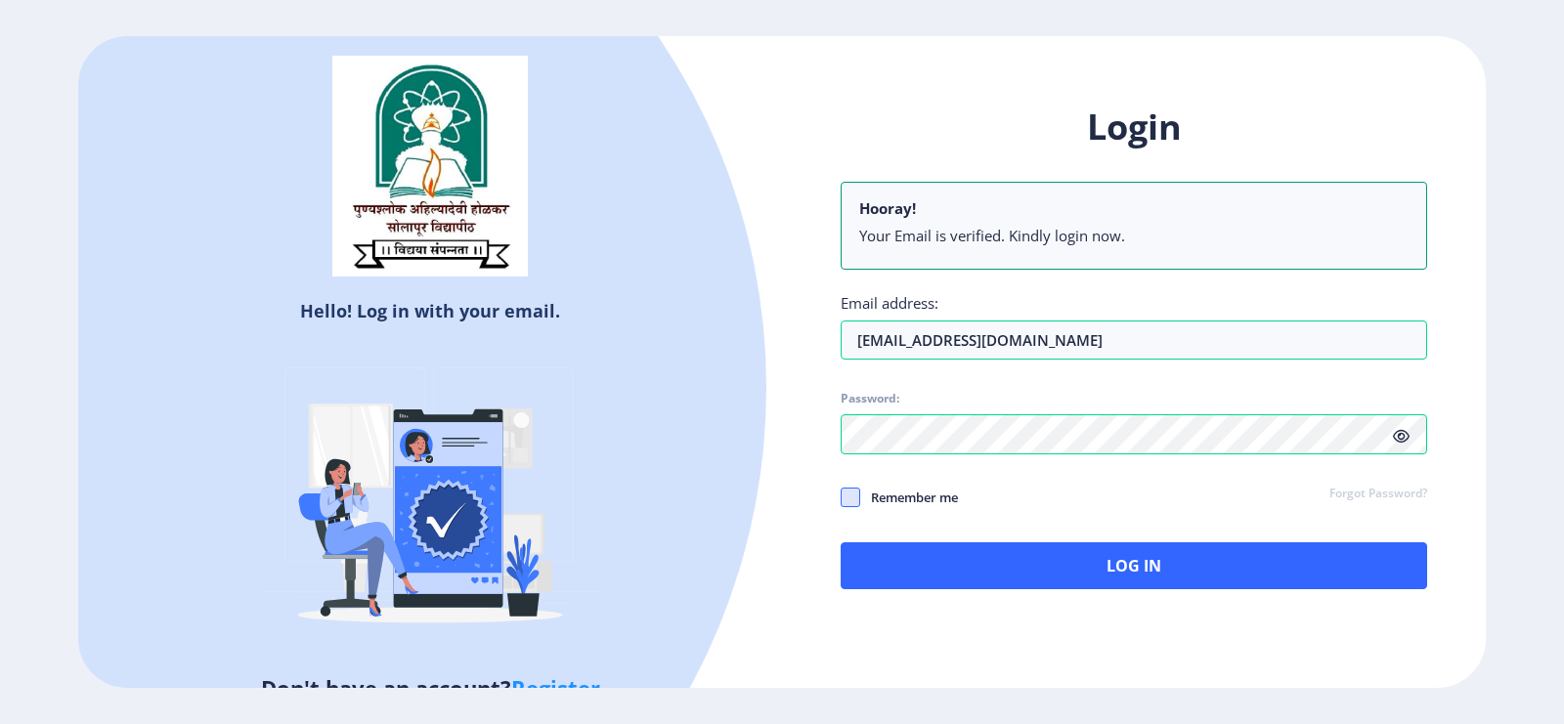
click at [851, 494] on span at bounding box center [851, 498] width 20 height 20
click at [842, 497] on input "Remember me" at bounding box center [841, 497] width 1 height 1
checkbox input "true"
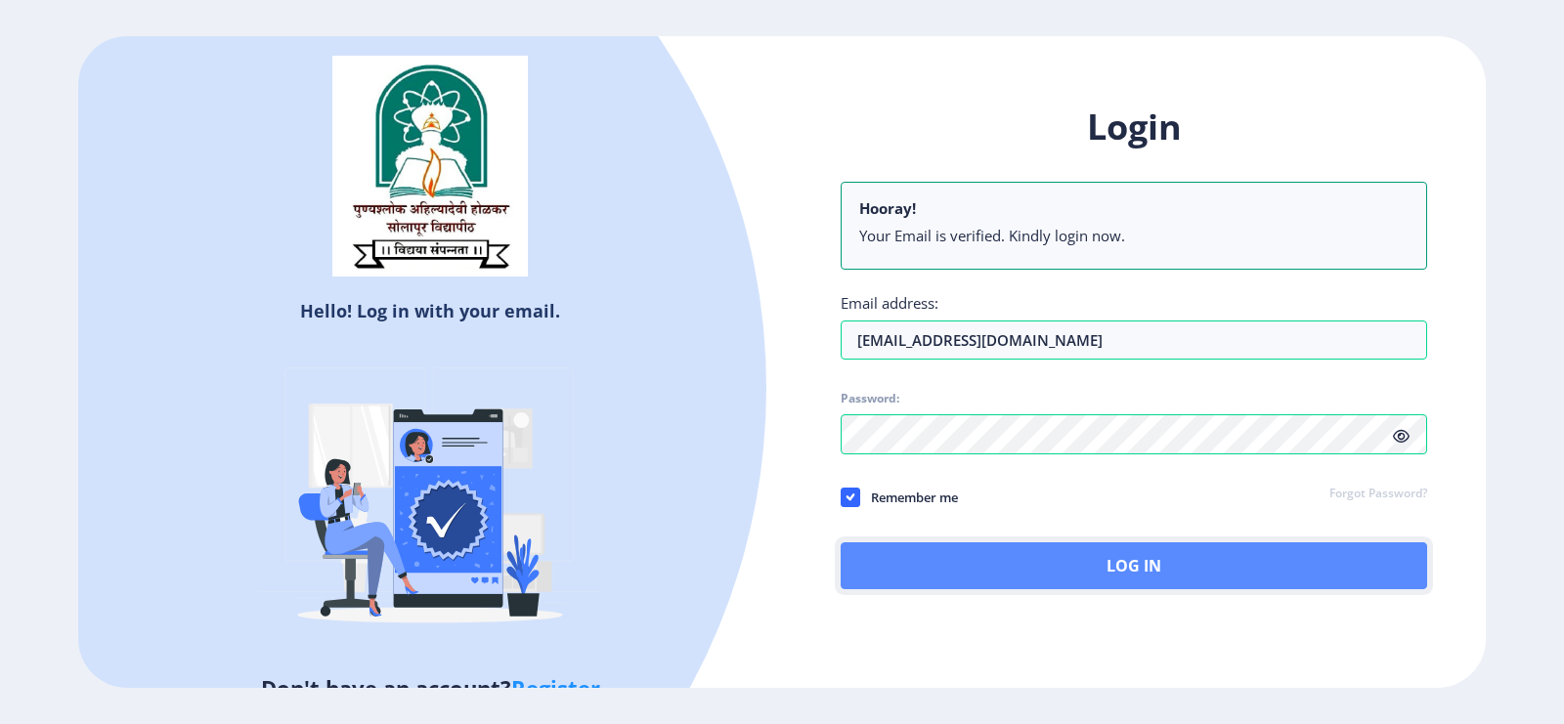
click at [843, 545] on button "Log In" at bounding box center [1134, 565] width 586 height 47
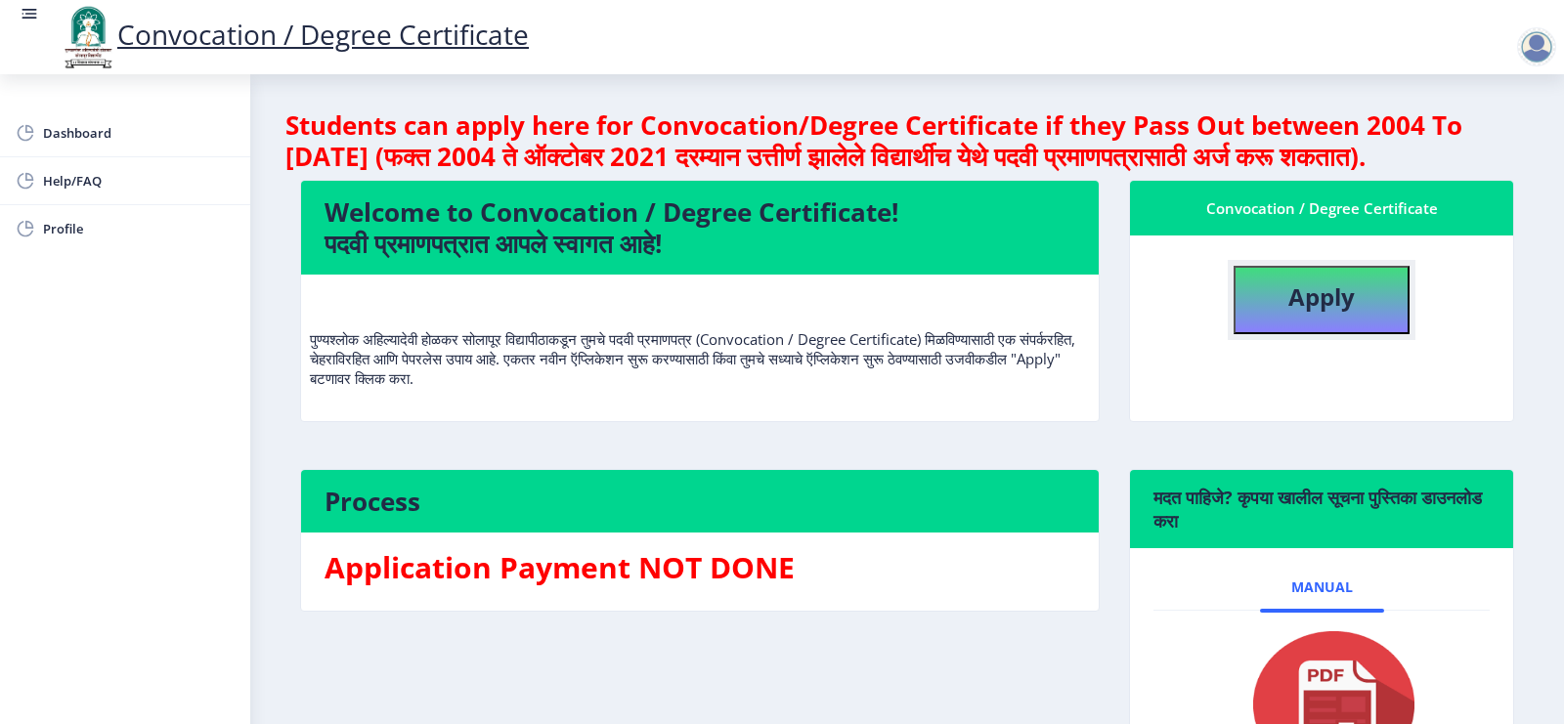
click at [1250, 334] on button "Apply" at bounding box center [1321, 300] width 176 height 68
select select
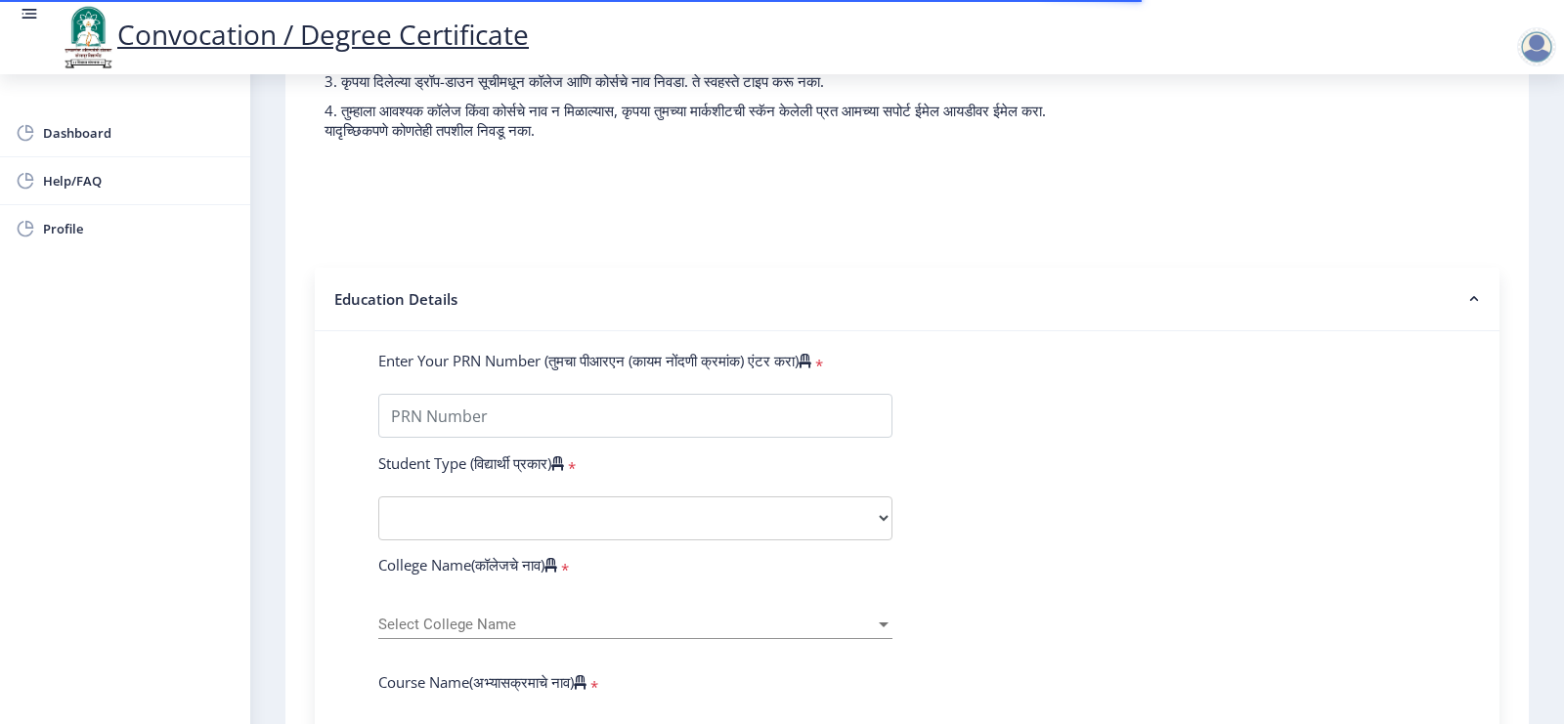
scroll to position [244, 0]
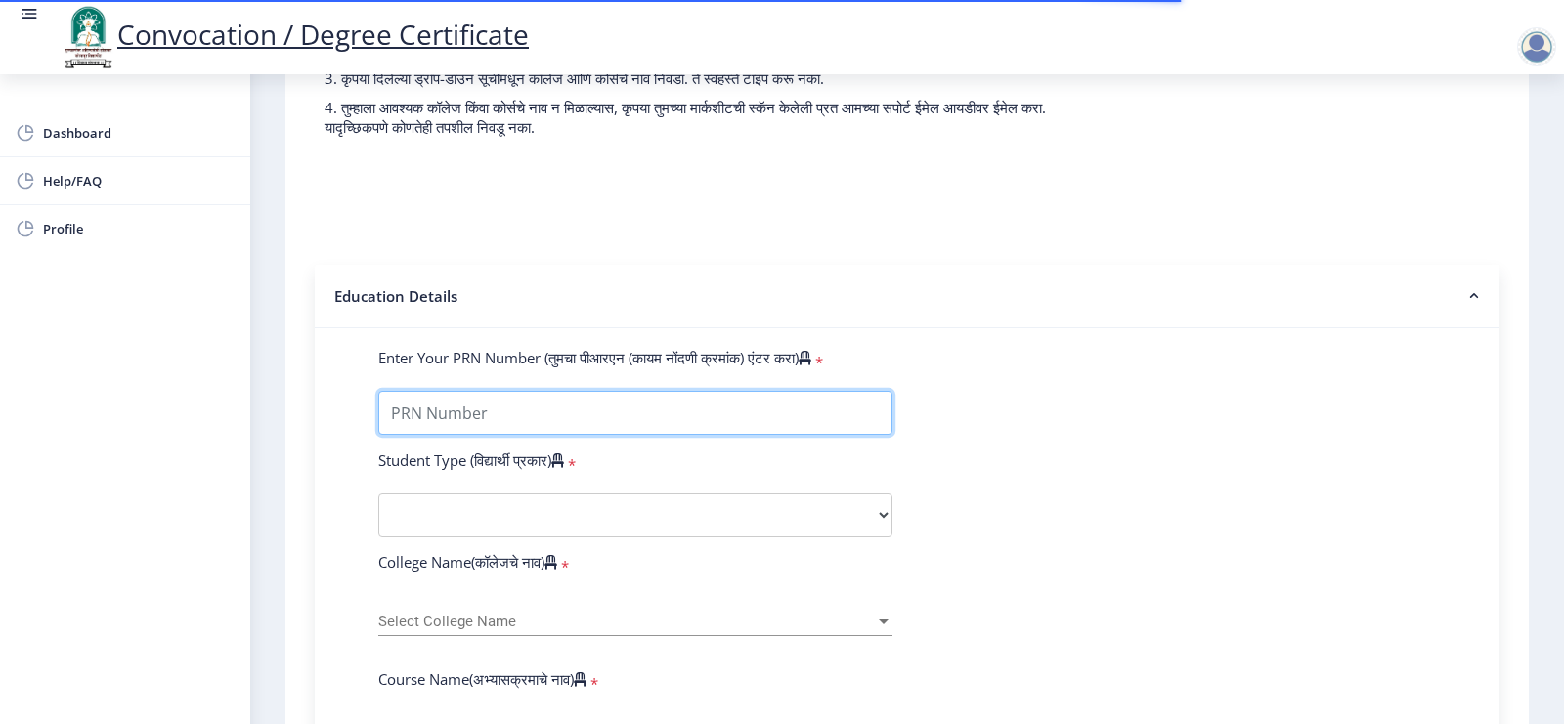
click at [518, 432] on input "Enter Your PRN Number (तुमचा पीआरएन (कायम नोंदणी क्रमांक) एंटर करा)" at bounding box center [635, 413] width 514 height 44
type input "2012032500033513"
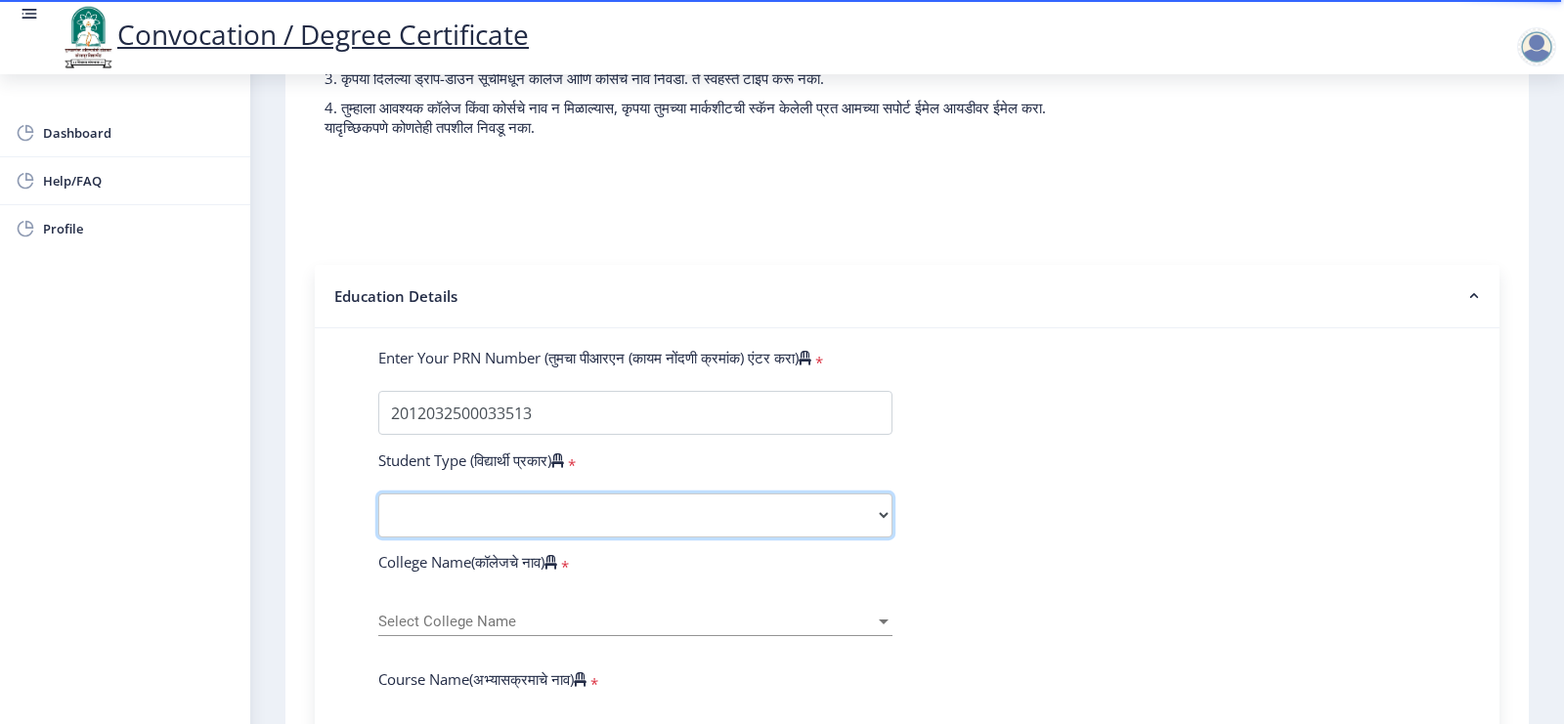
click at [480, 525] on select "Select Student Type Regular External" at bounding box center [635, 516] width 514 height 44
select select "Regular"
click at [378, 512] on select "Select Student Type Regular External" at bounding box center [635, 516] width 514 height 44
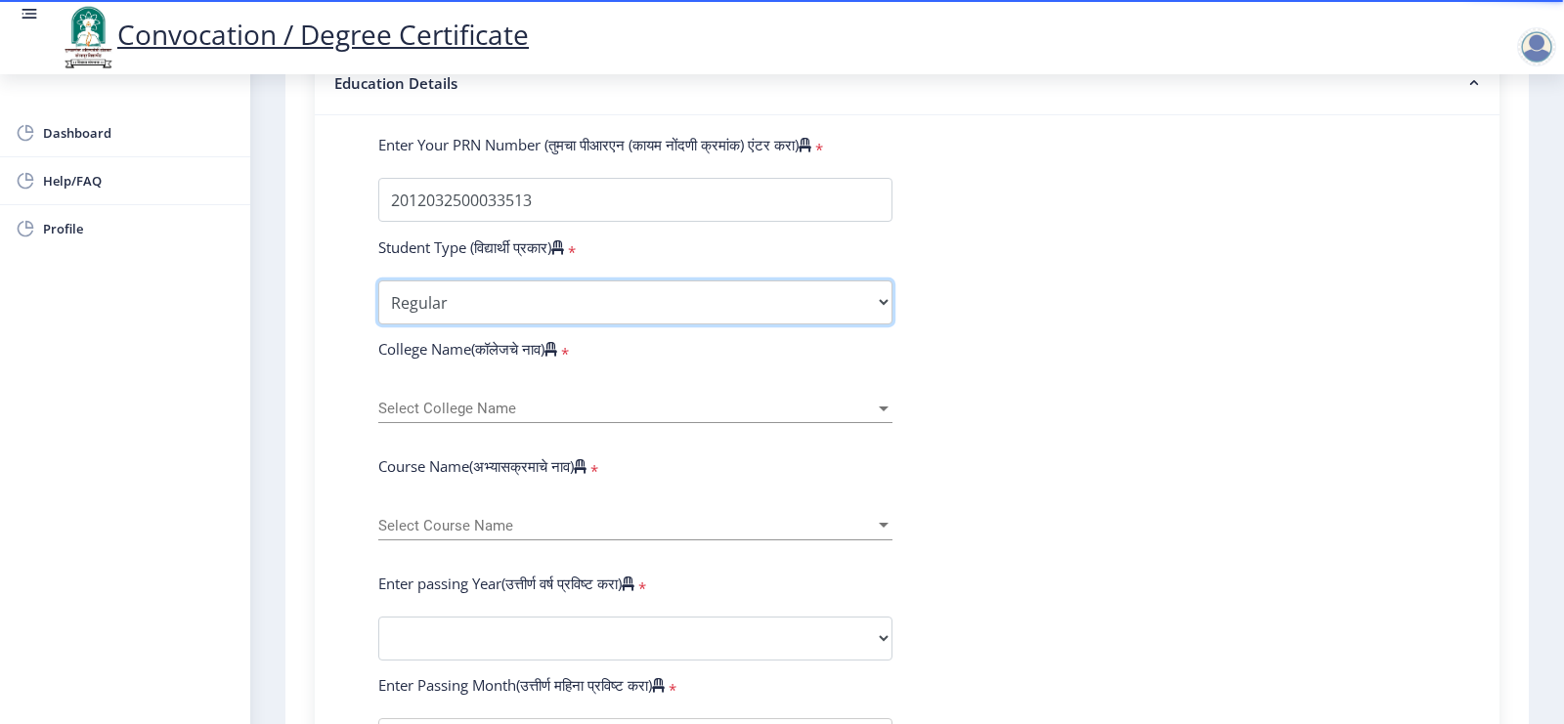
scroll to position [489, 0]
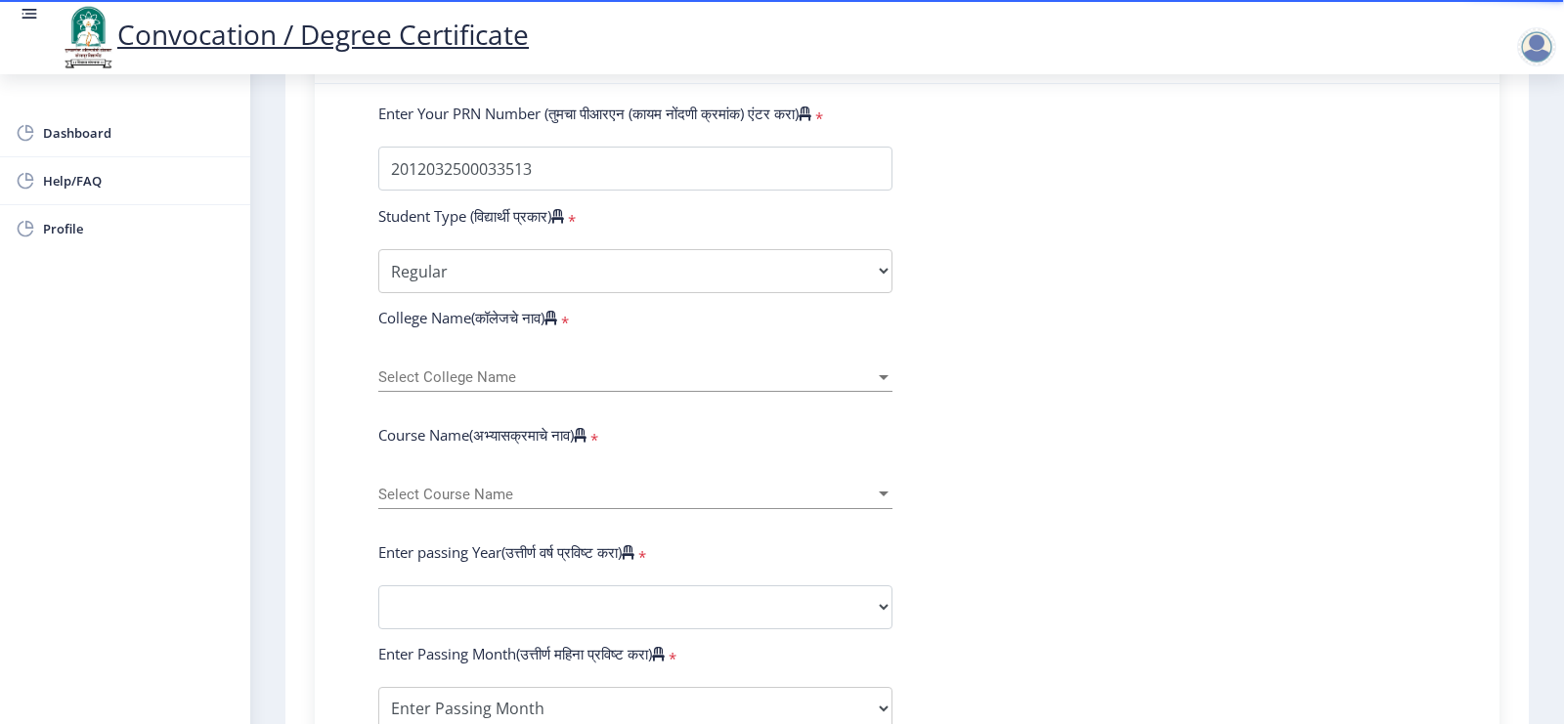
click at [452, 387] on div "Select College Name Select College Name" at bounding box center [635, 371] width 514 height 41
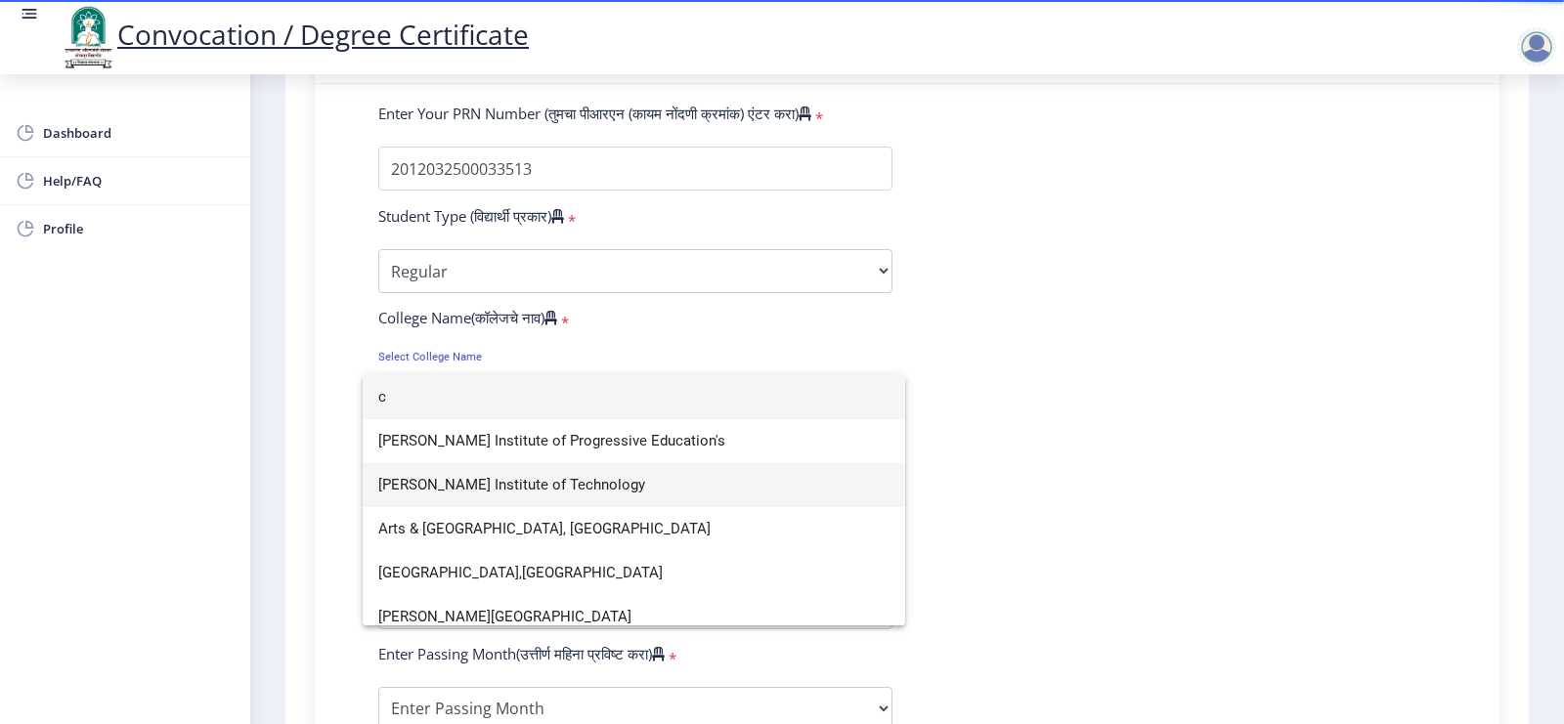
scroll to position [365, 0]
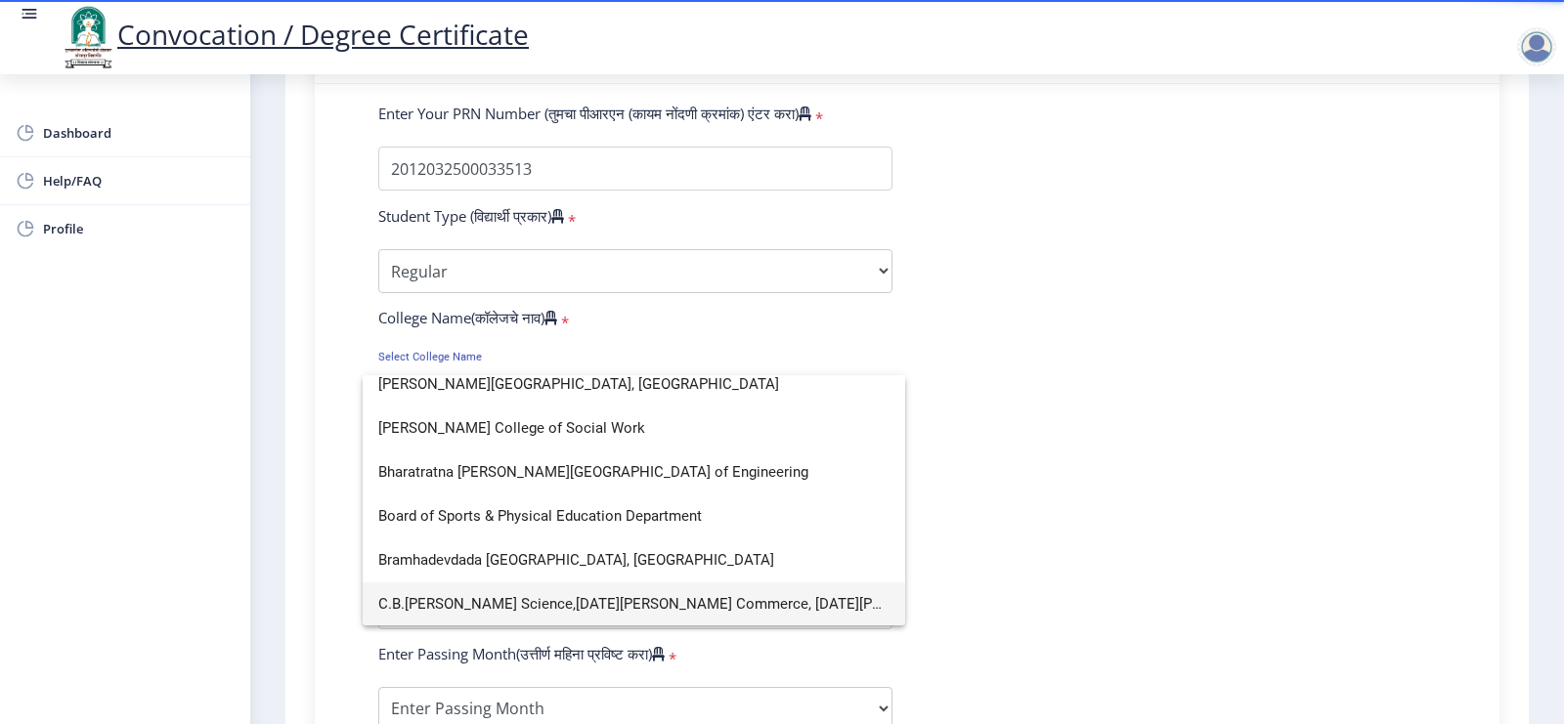
type input "c"
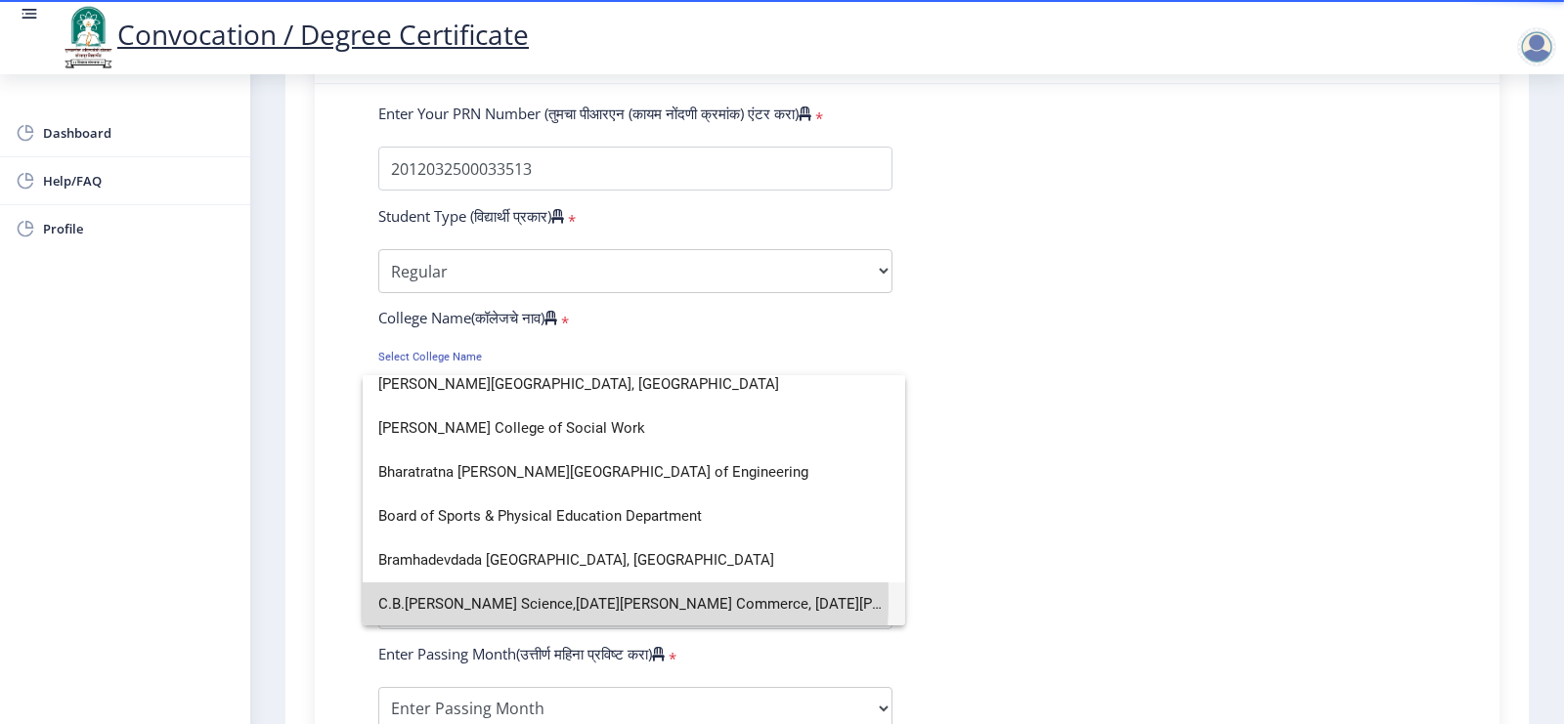
click at [459, 579] on span "C.B.[PERSON_NAME] Science,[DATE][PERSON_NAME] Commerce, [DATE][PERSON_NAME] Art…" at bounding box center [633, 605] width 511 height 44
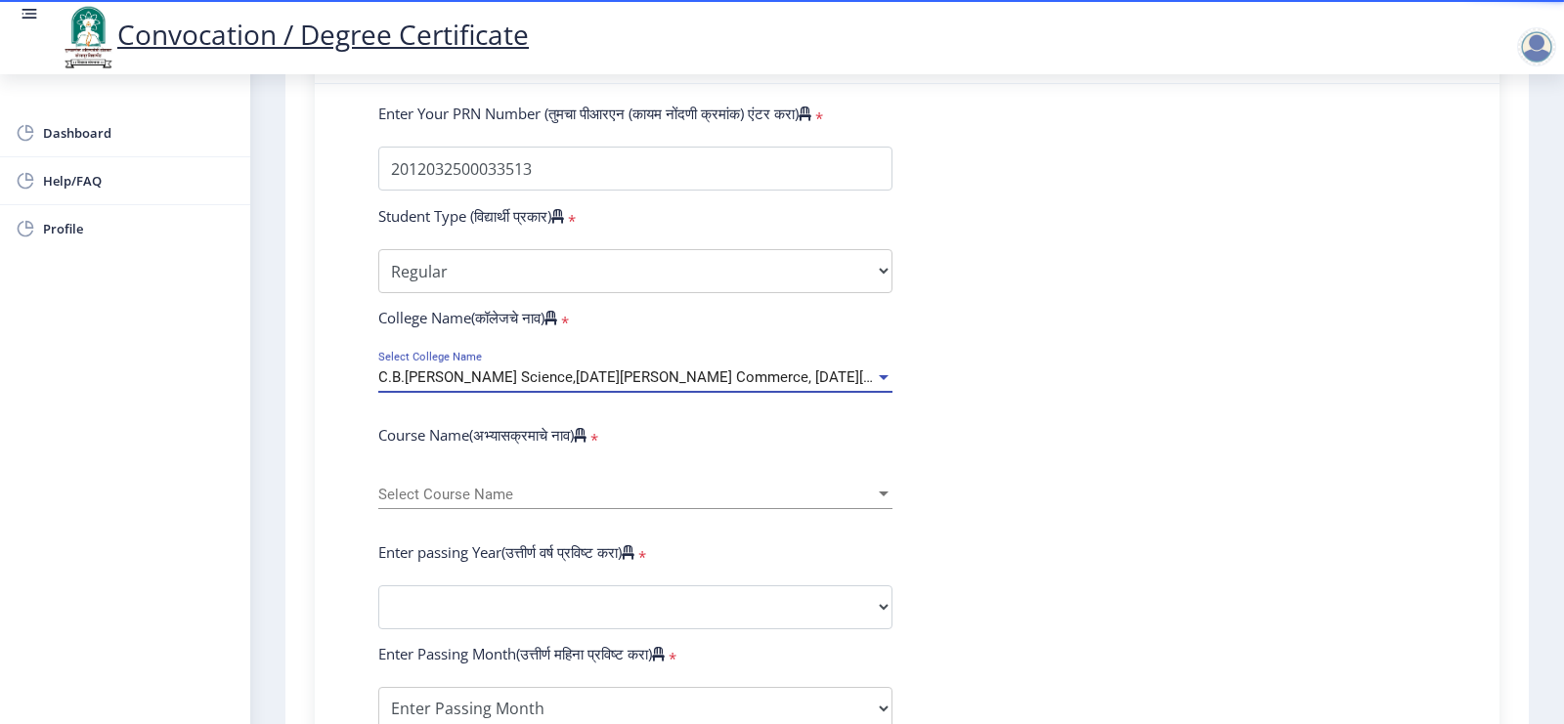
click at [428, 503] on span "Select Course Name" at bounding box center [626, 495] width 497 height 17
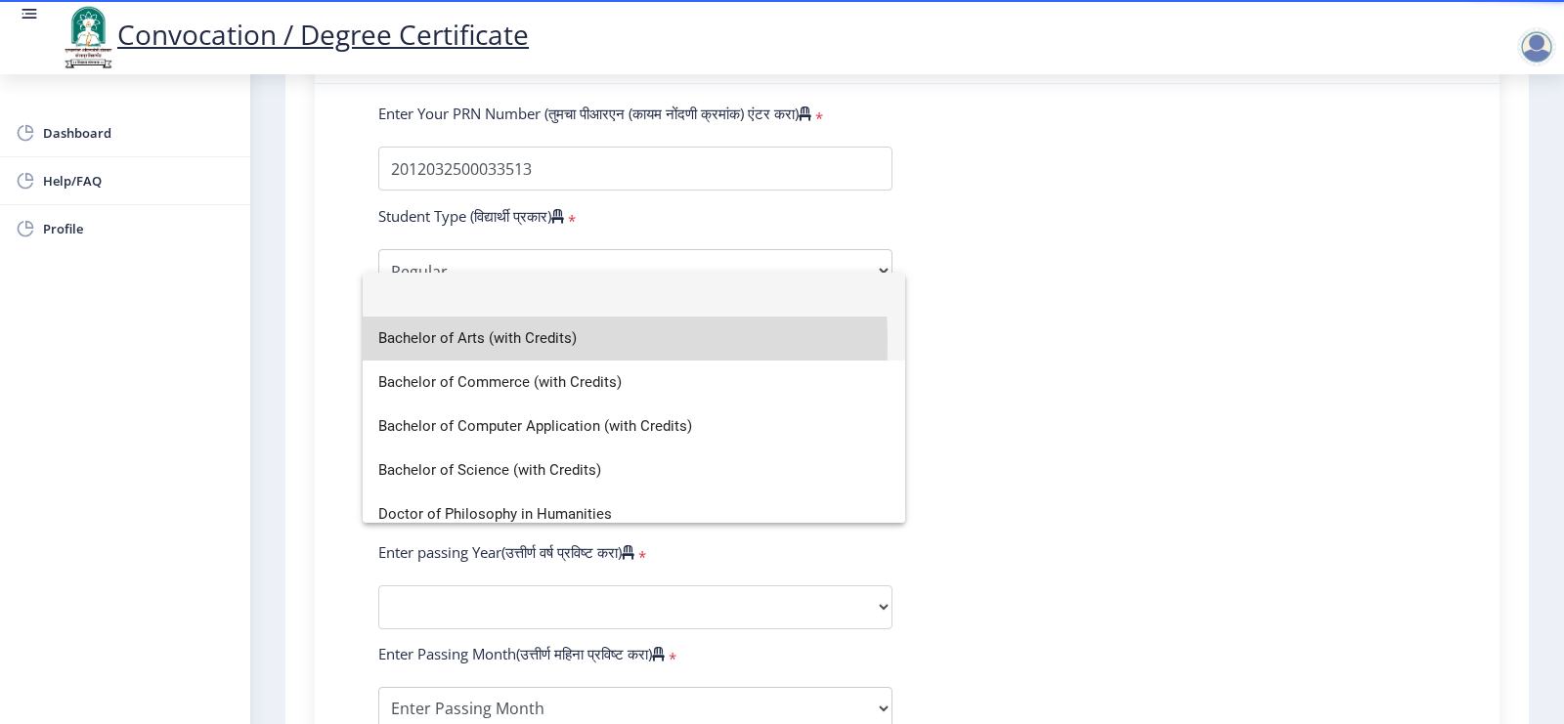
click at [453, 342] on span "Bachelor of Arts (with Credits)" at bounding box center [633, 339] width 511 height 44
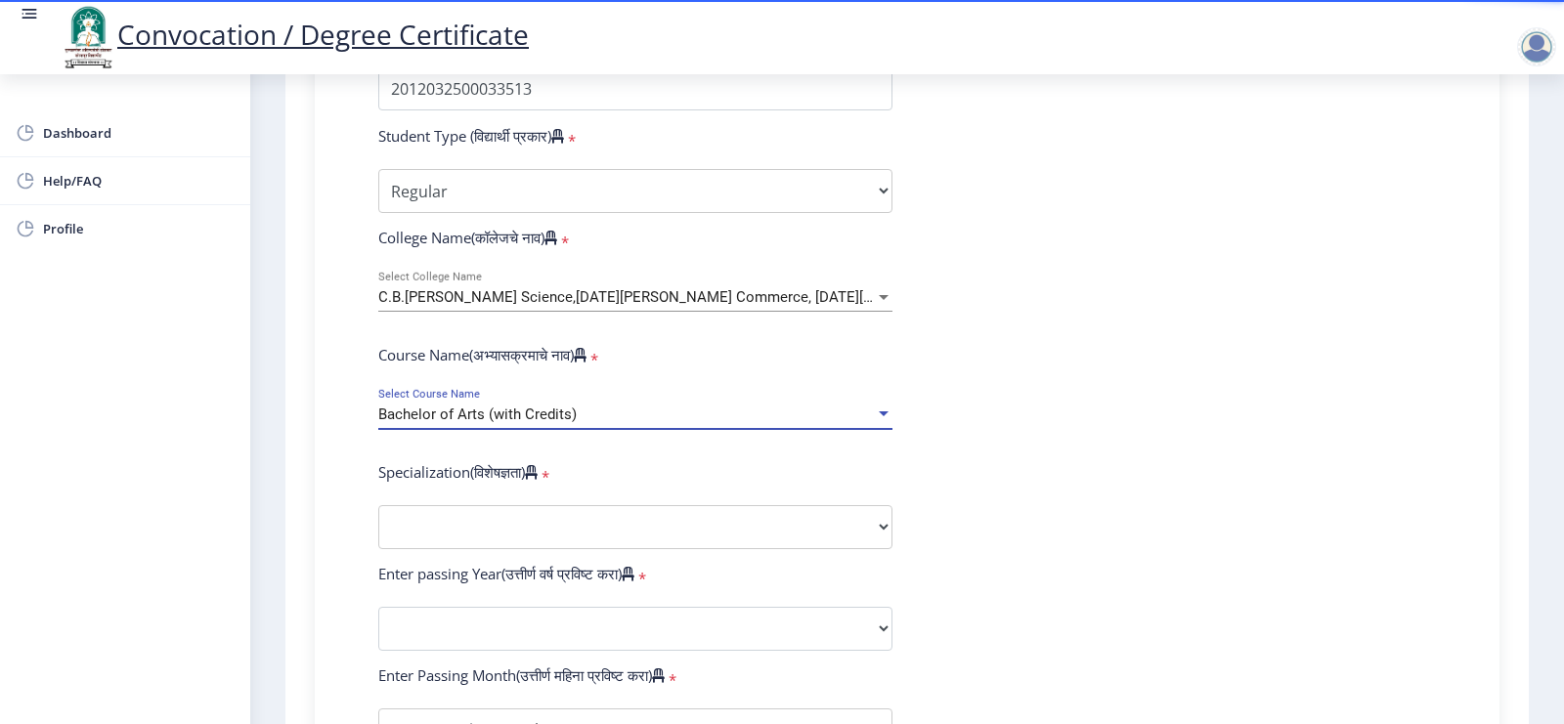
scroll to position [611, 0]
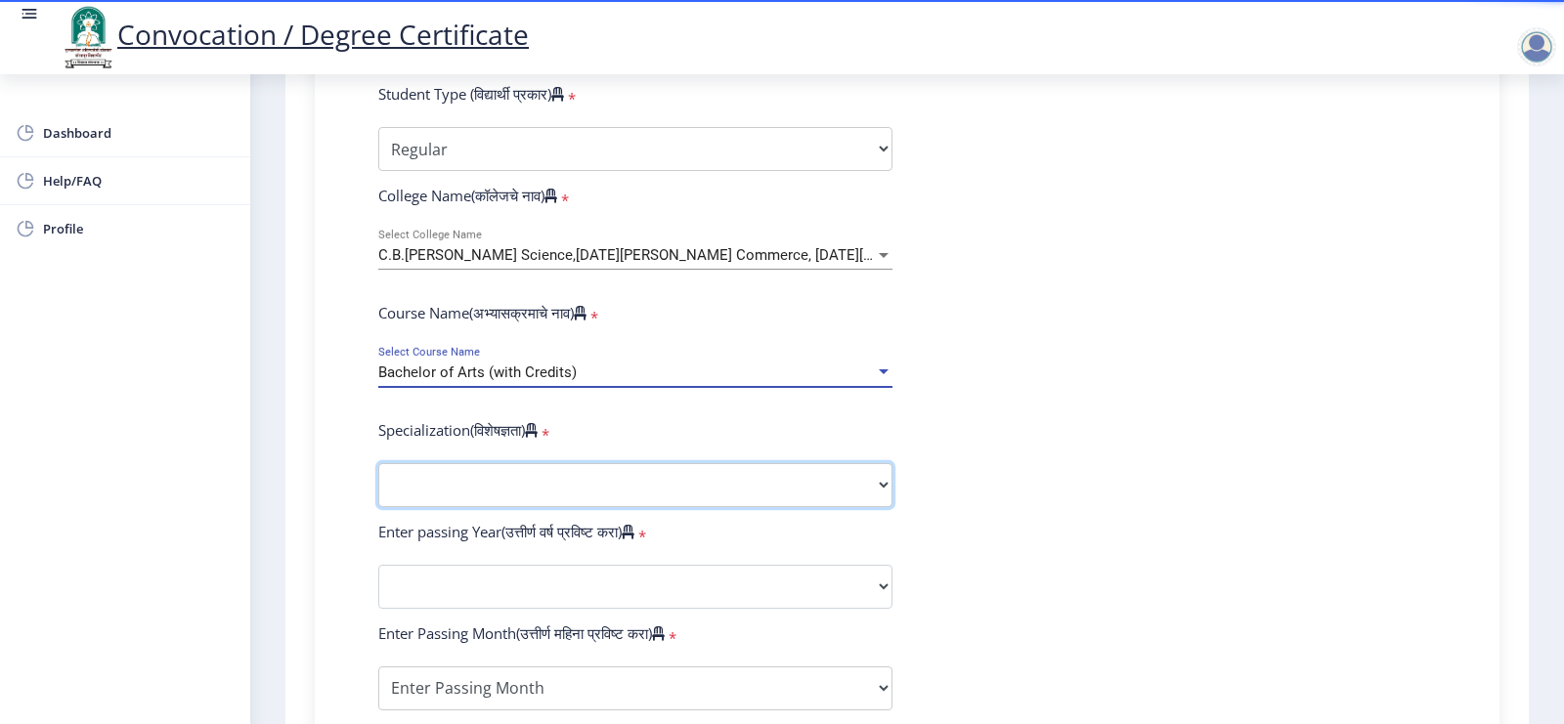
click at [392, 507] on select "Specialization English Geography Hindi Marathi Music Sanskrit Urdu Ancient Indi…" at bounding box center [635, 485] width 514 height 44
select select "Economics"
click at [378, 483] on select "Specialization English Geography Hindi Marathi Music Sanskrit Urdu Ancient Indi…" at bounding box center [635, 485] width 514 height 44
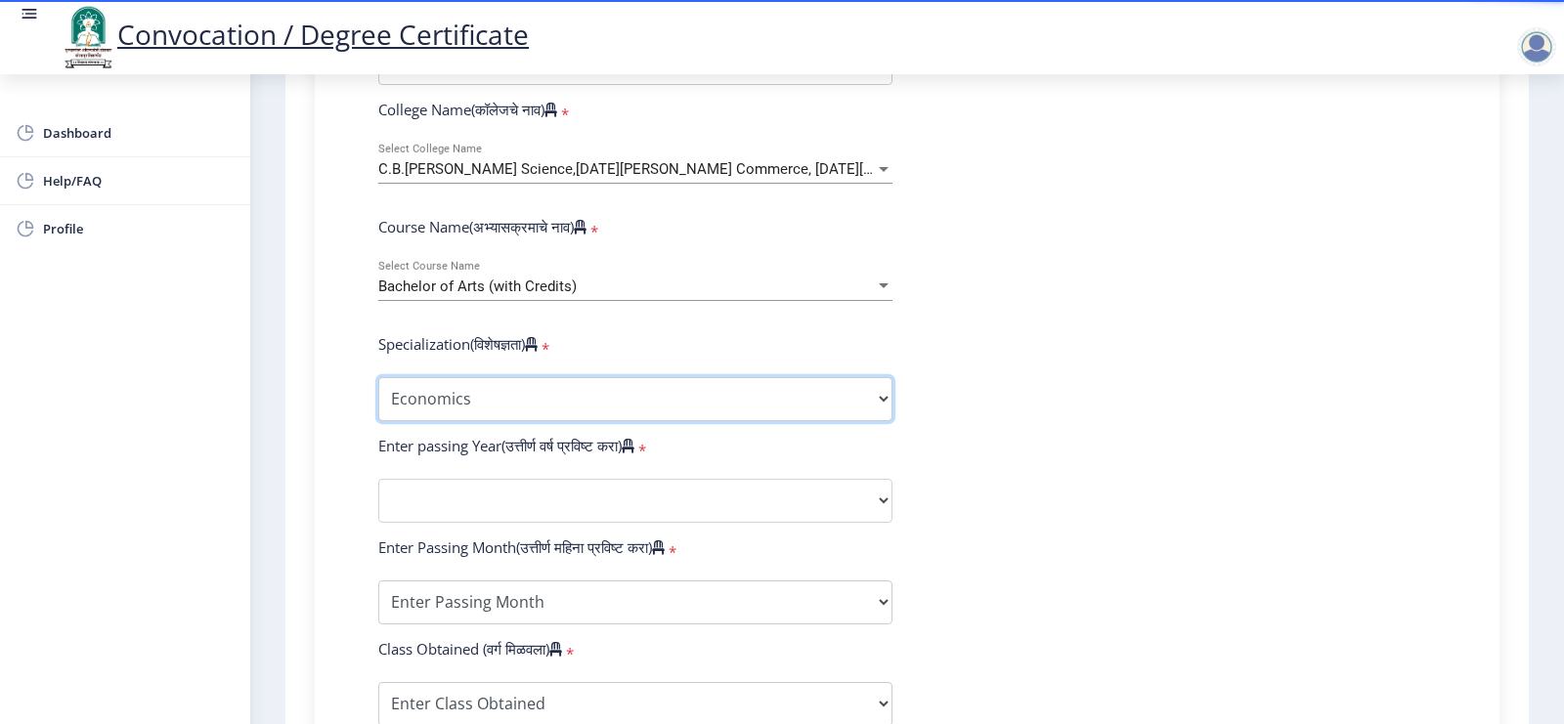
scroll to position [733, 0]
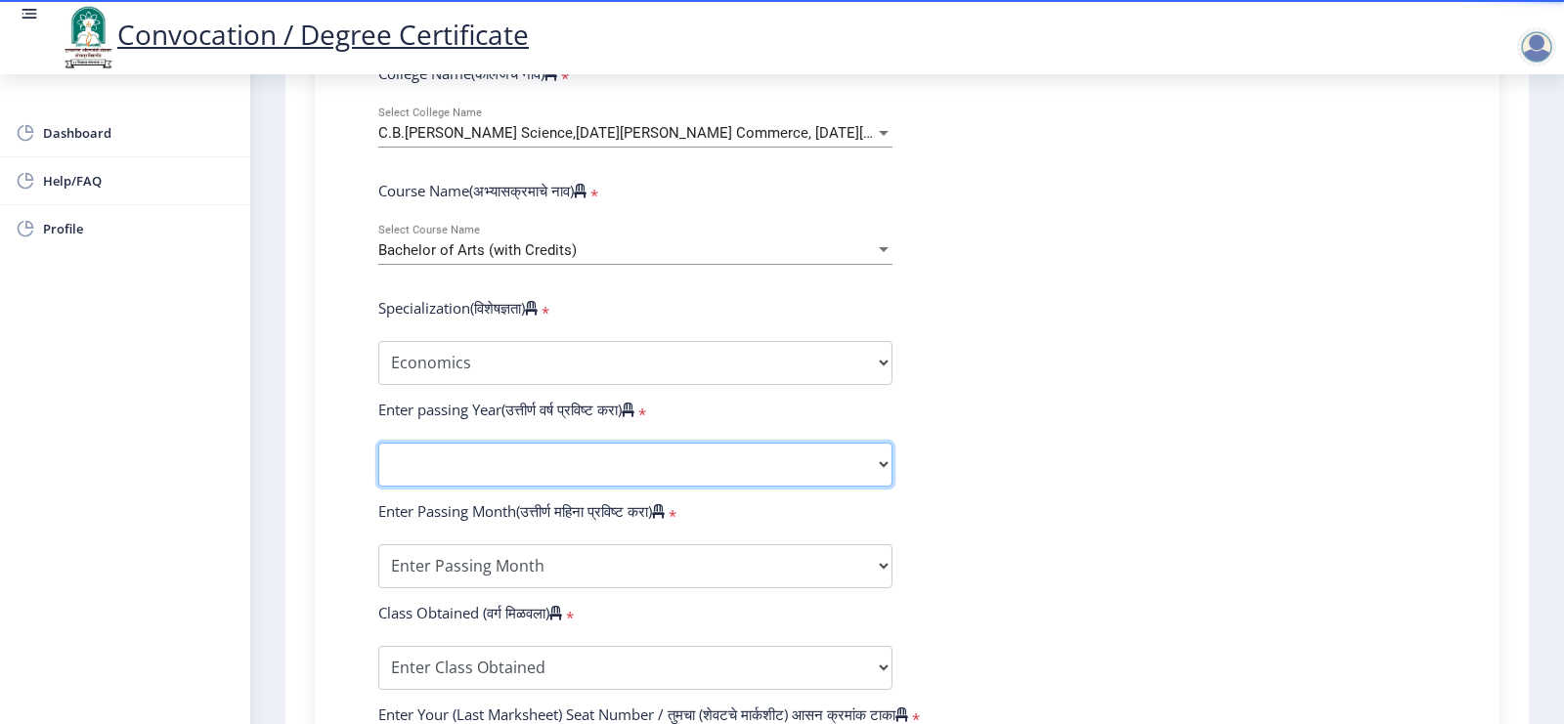
click at [456, 465] on select "2025 2024 2023 2022 2021 2020 2019 2018 2017 2016 2015 2014 2013 2012 2011 2010…" at bounding box center [635, 465] width 514 height 44
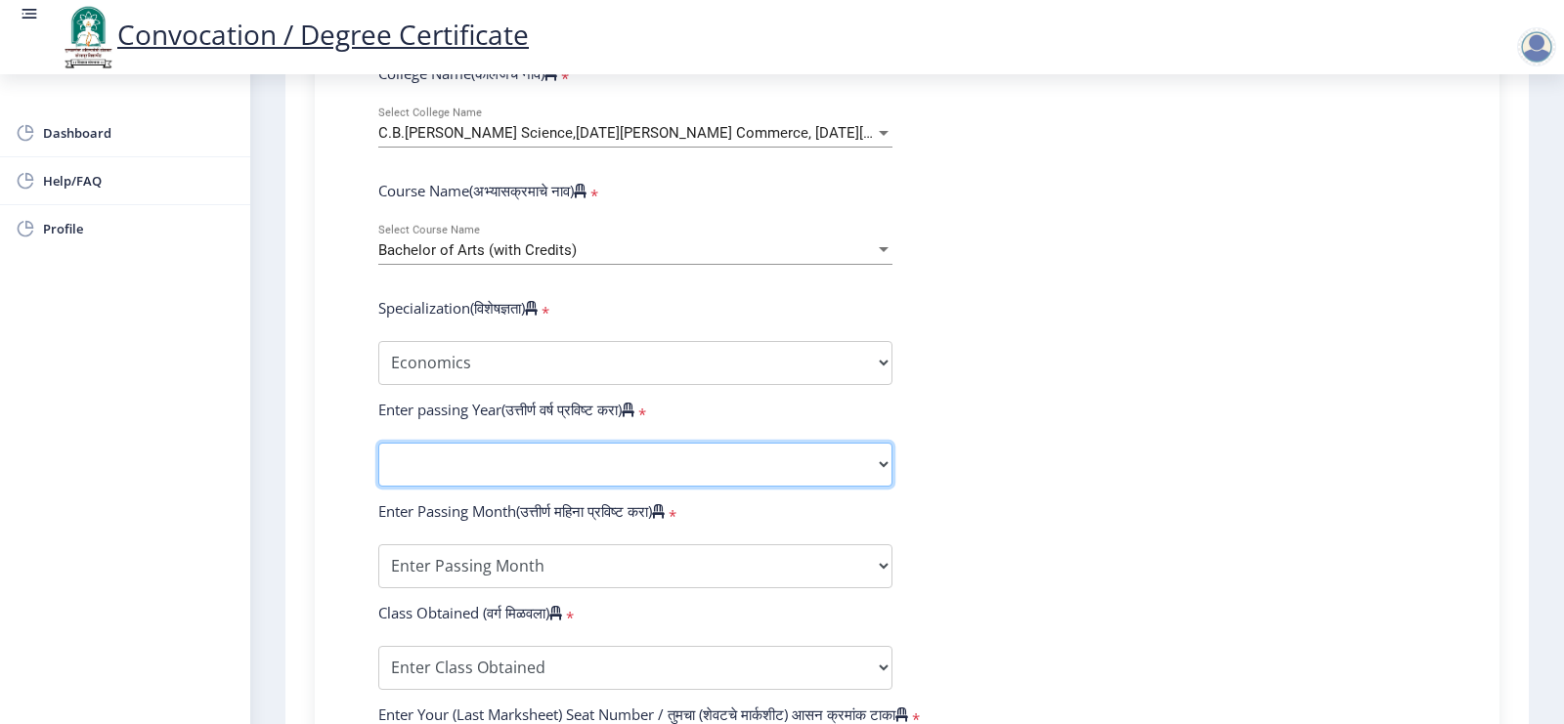
select select "2015"
click at [378, 462] on select "2025 2024 2023 2022 2021 2020 2019 2018 2017 2016 2015 2014 2013 2012 2011 2010…" at bounding box center [635, 465] width 514 height 44
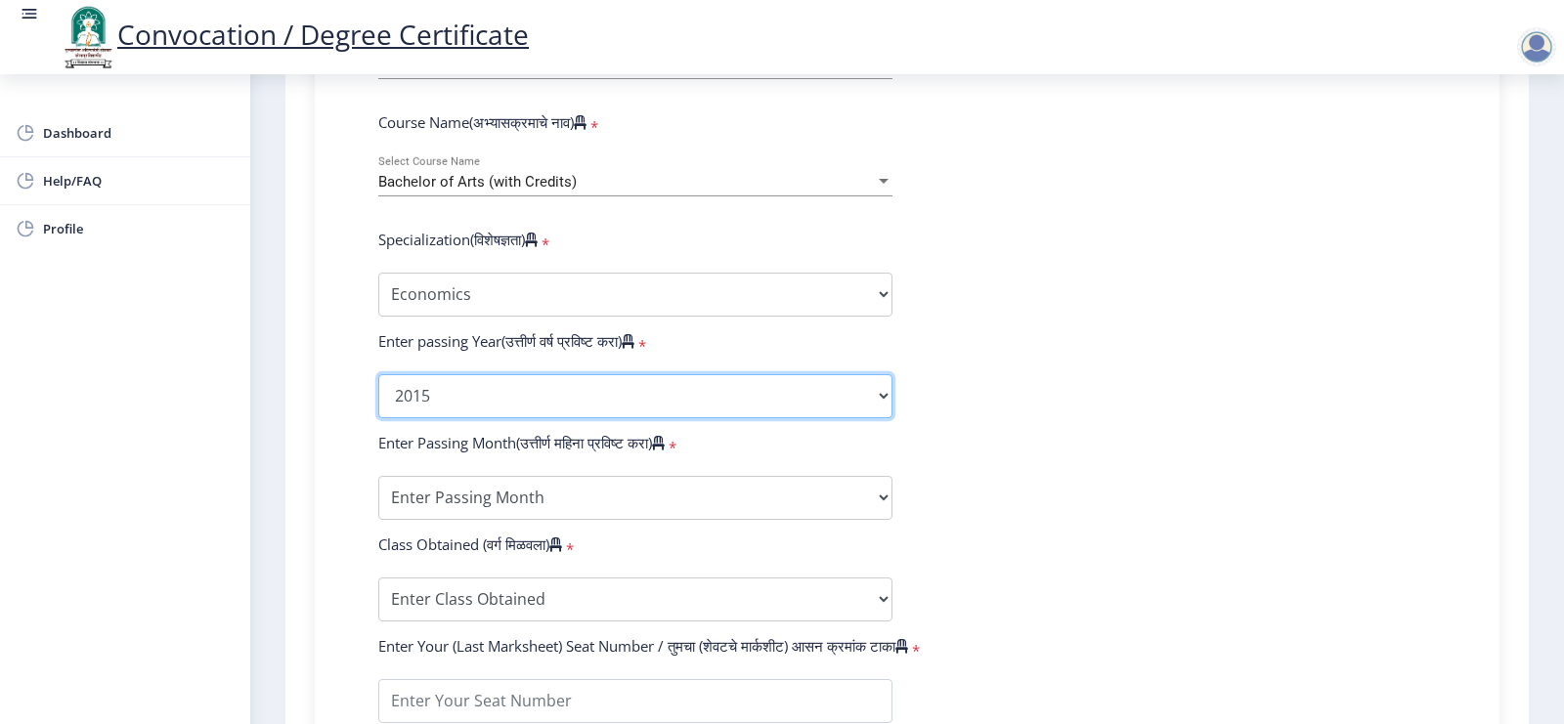
scroll to position [855, 0]
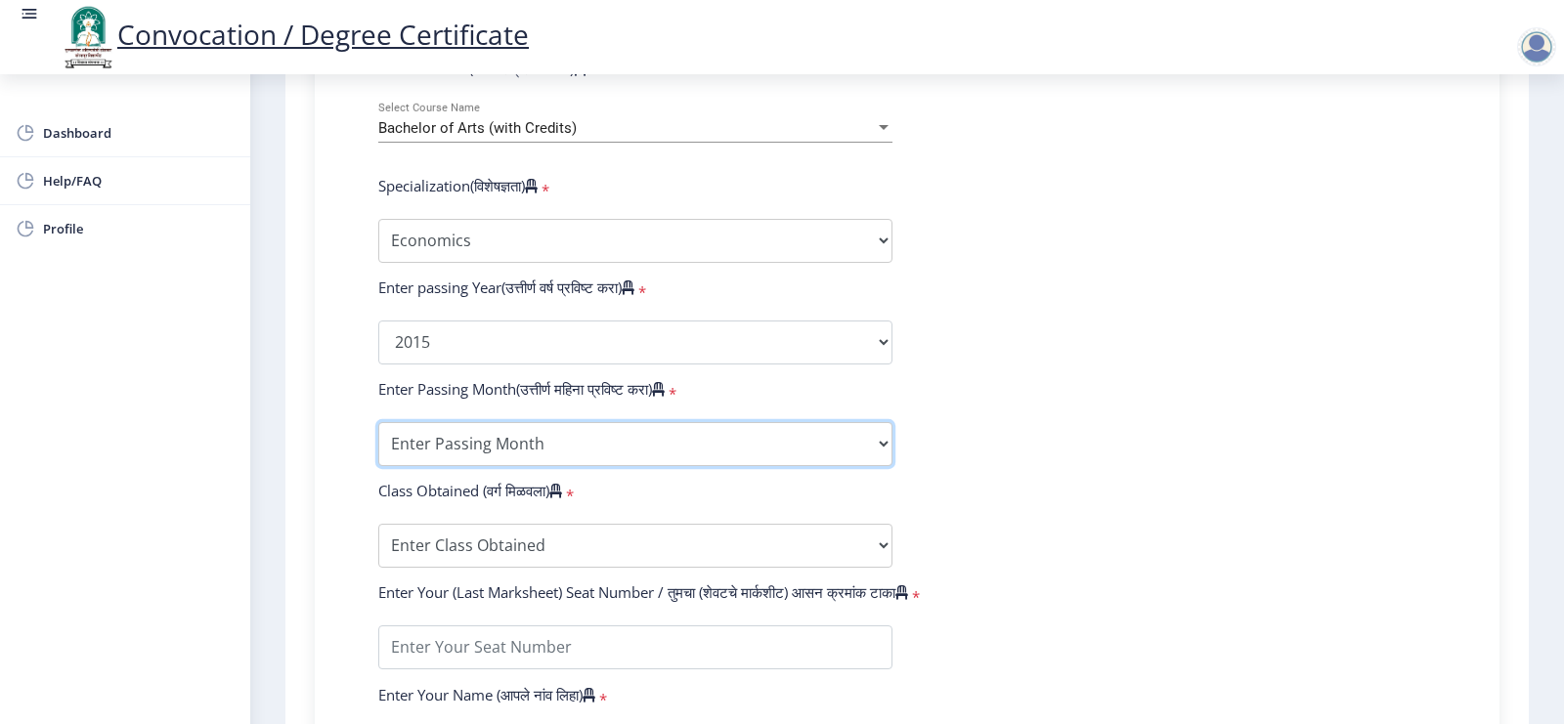
click at [423, 459] on select "Enter Passing Month March April May October November December" at bounding box center [635, 444] width 514 height 44
select select "March"
click at [378, 442] on select "Enter Passing Month March April May October November December" at bounding box center [635, 444] width 514 height 44
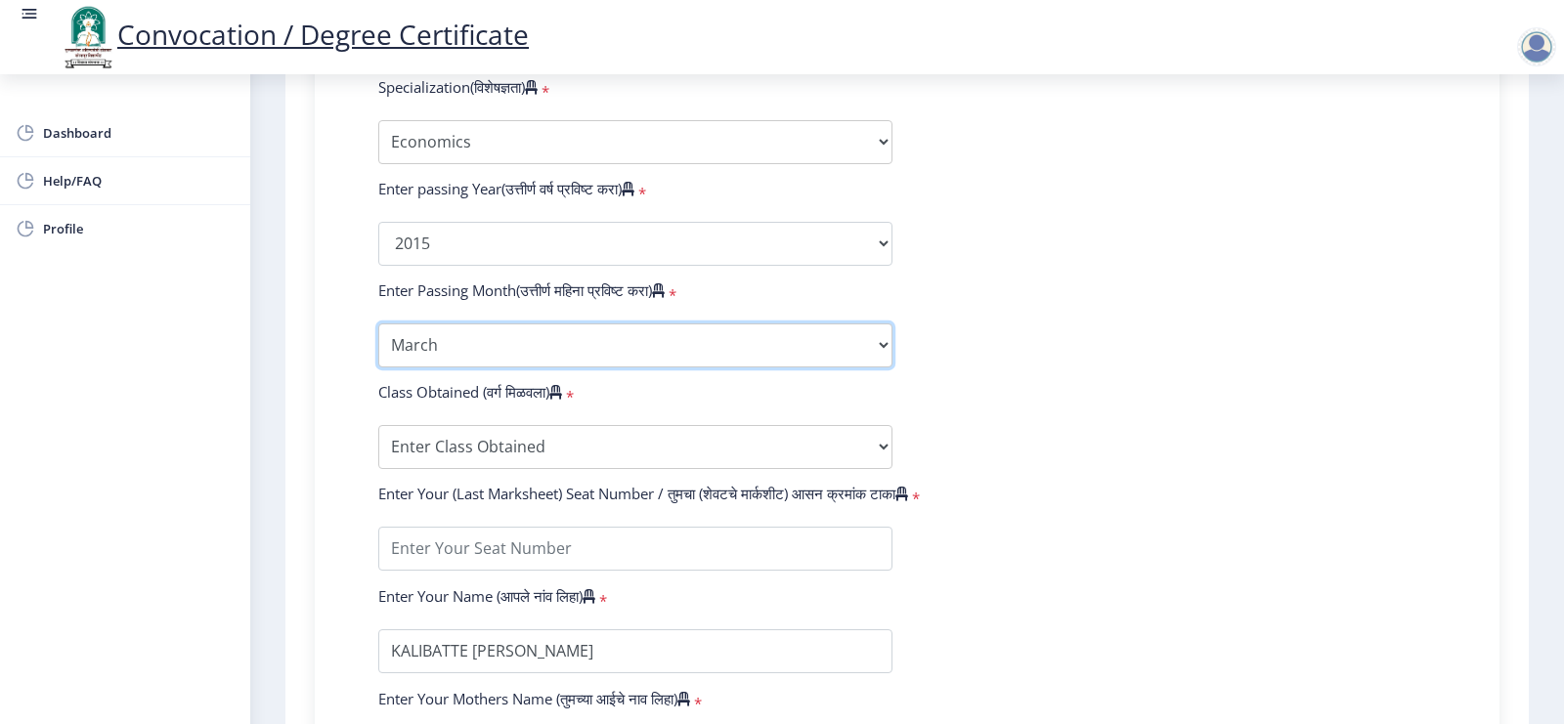
scroll to position [1100, 0]
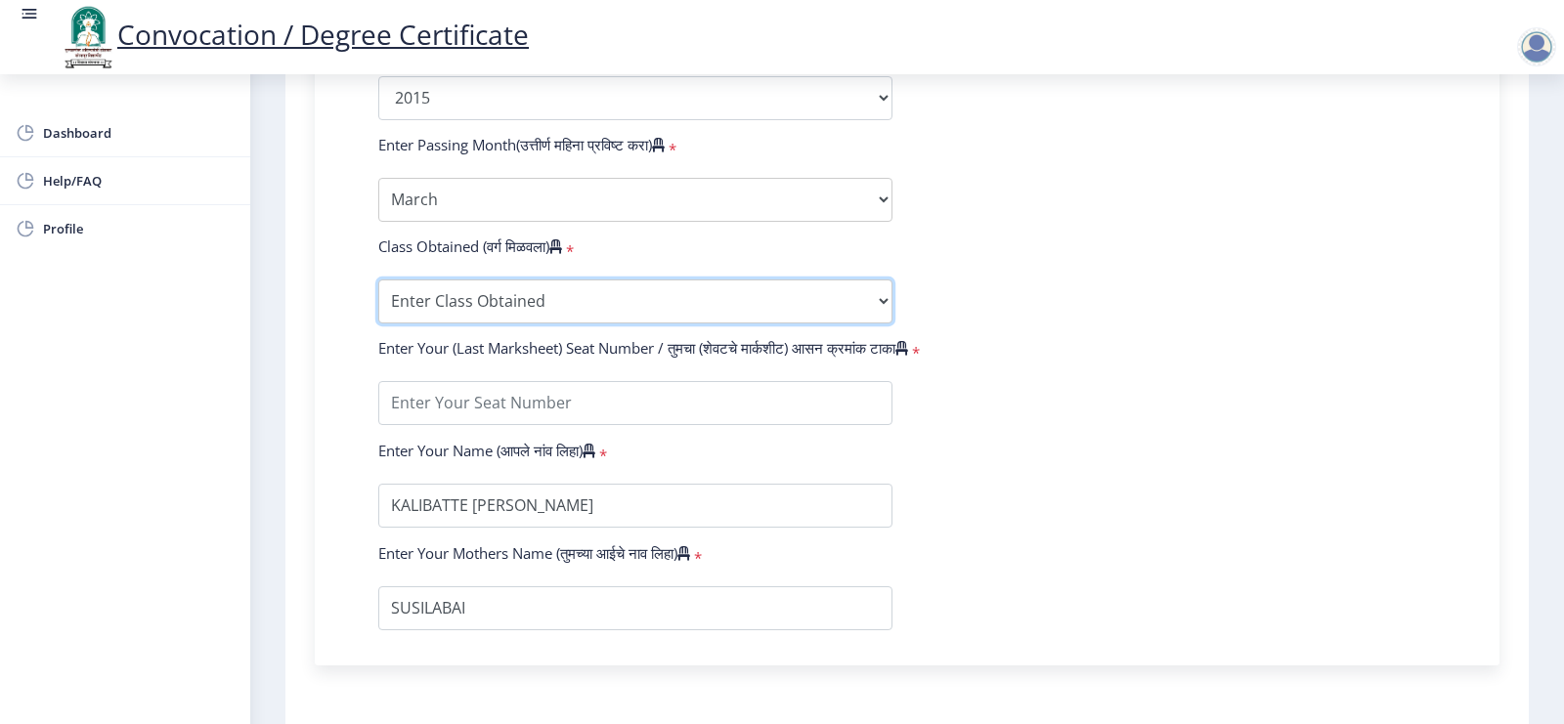
click at [477, 303] on select "Enter Class Obtained FIRST CLASS WITH DISTINCTION FIRST CLASS HIGHER SECOND CLA…" at bounding box center [635, 302] width 514 height 44
select select "FIRST CLASS"
click at [378, 299] on select "Enter Class Obtained FIRST CLASS WITH DISTINCTION FIRST CLASS HIGHER SECOND CLA…" at bounding box center [635, 302] width 514 height 44
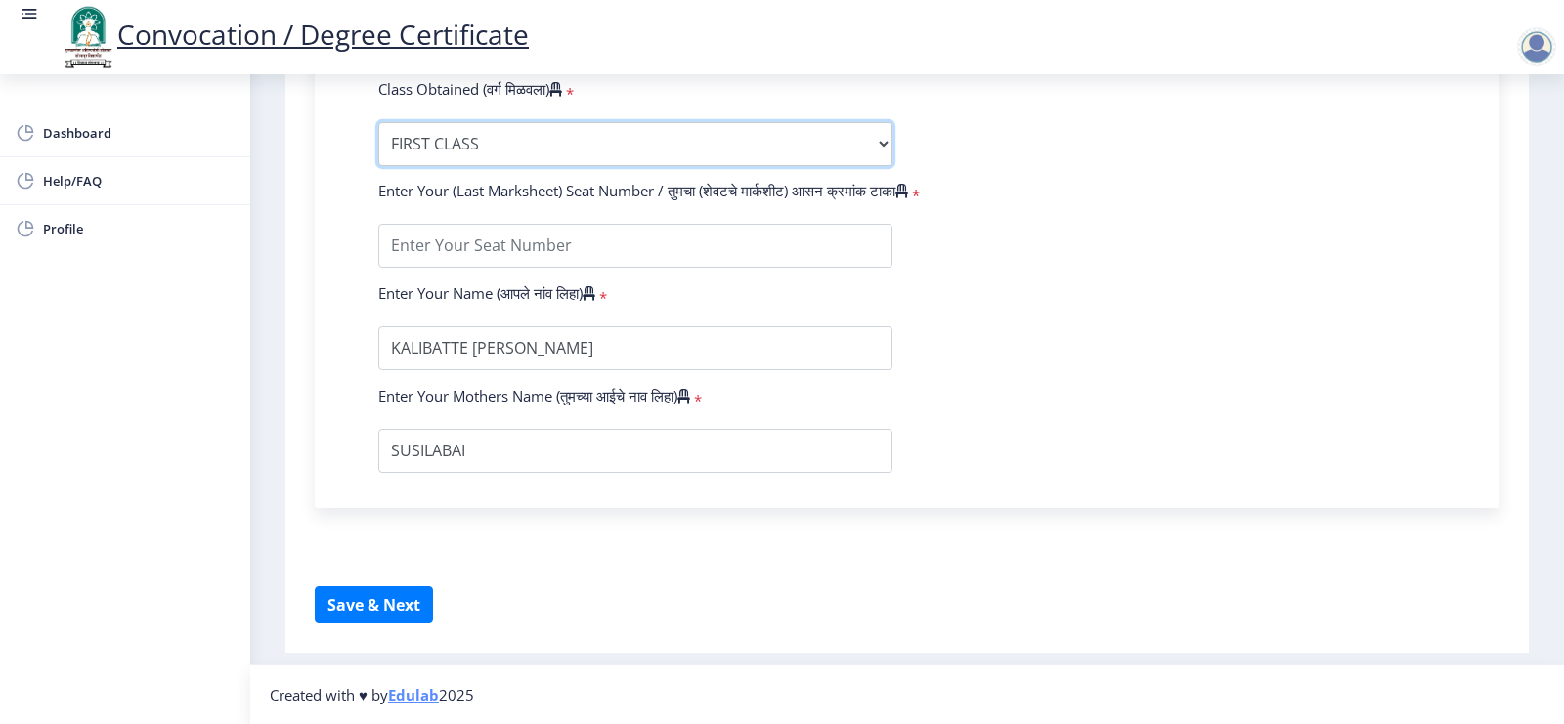
scroll to position [1276, 0]
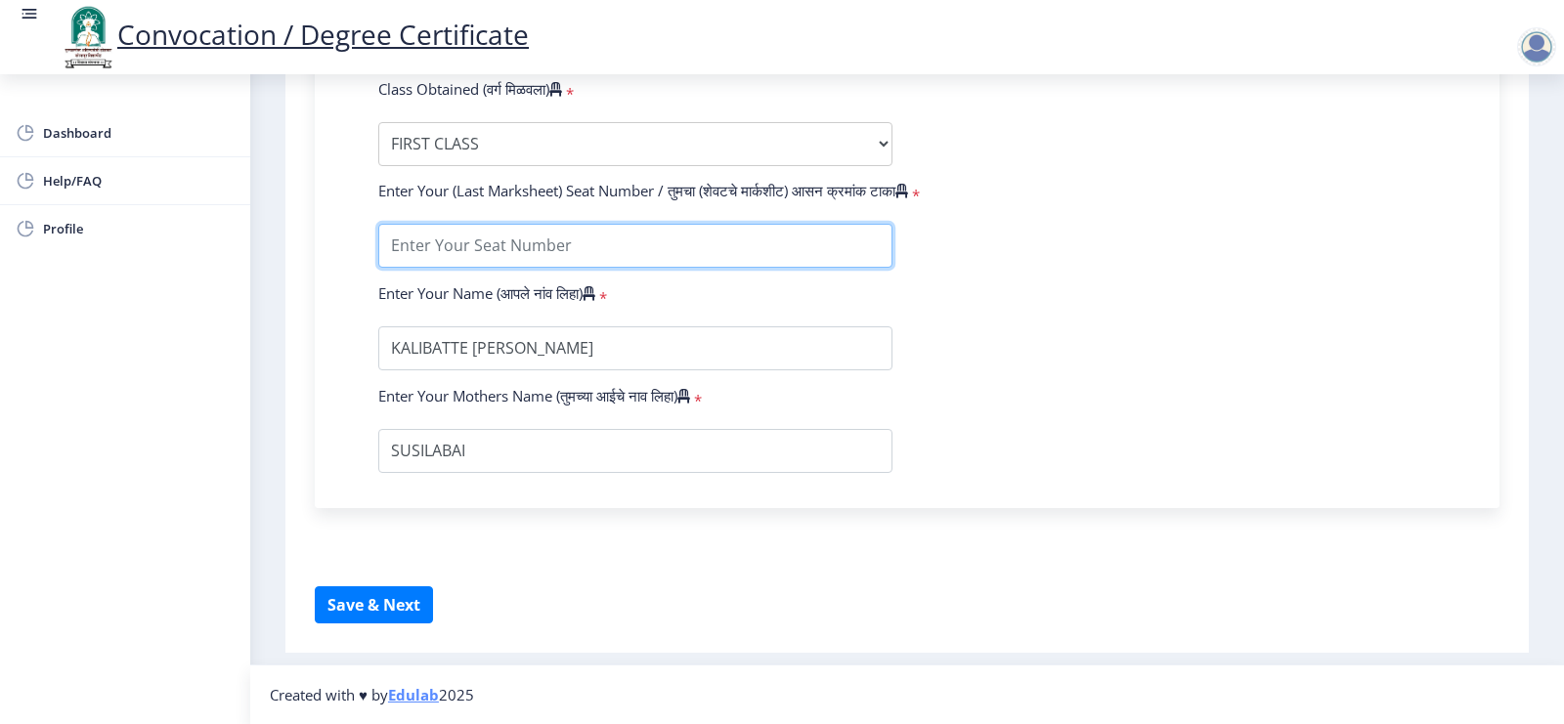
click at [460, 241] on input "textarea" at bounding box center [635, 246] width 514 height 44
type input "113140"
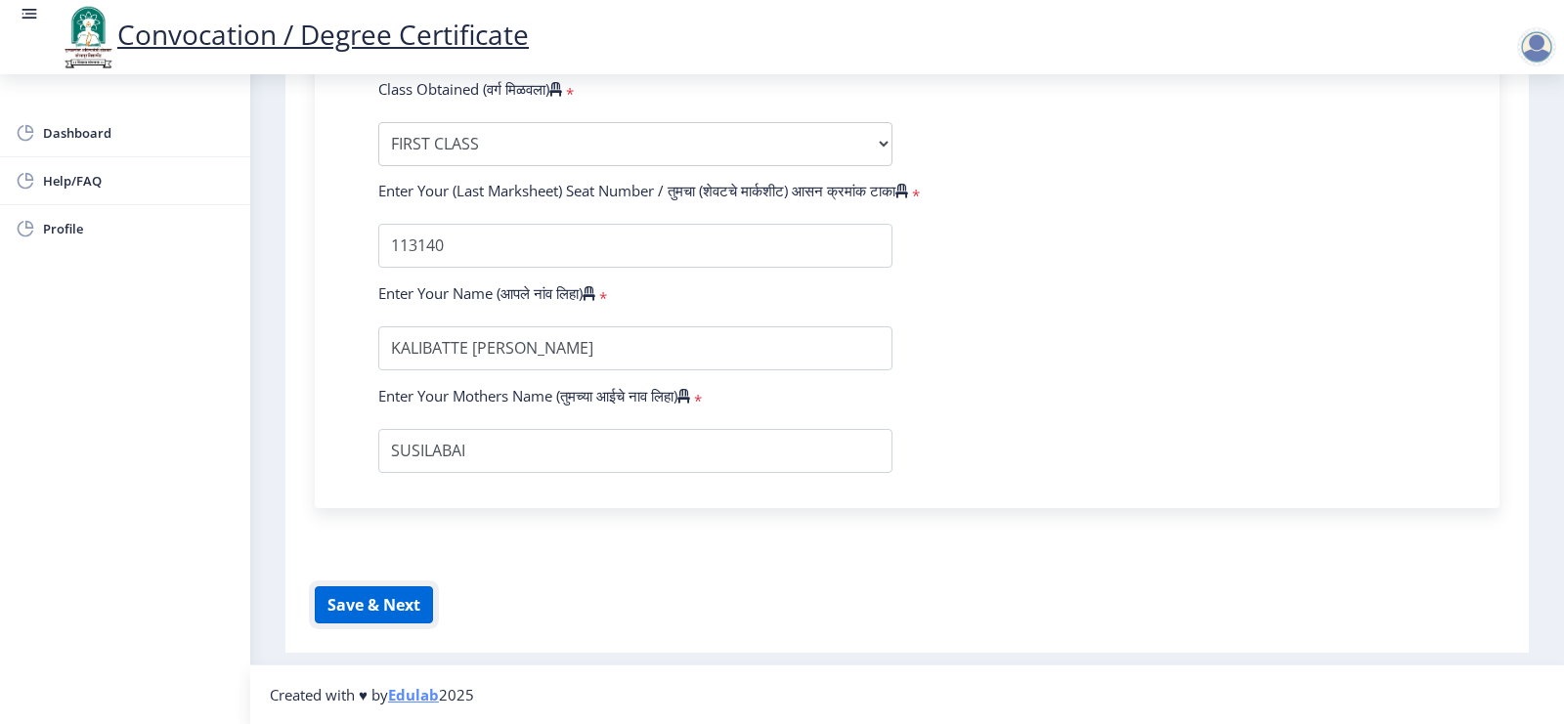
click at [353, 579] on button "Save & Next" at bounding box center [374, 604] width 118 height 37
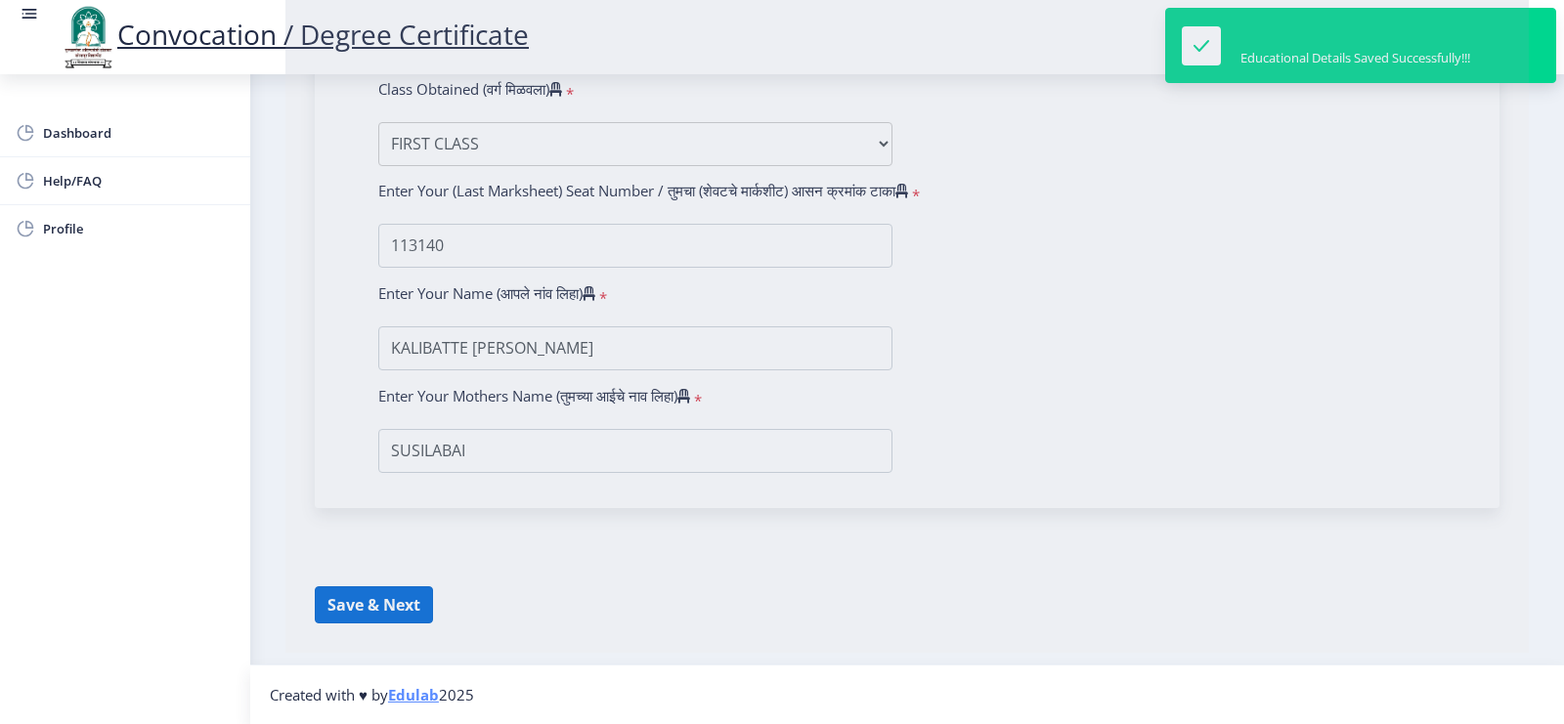
select select
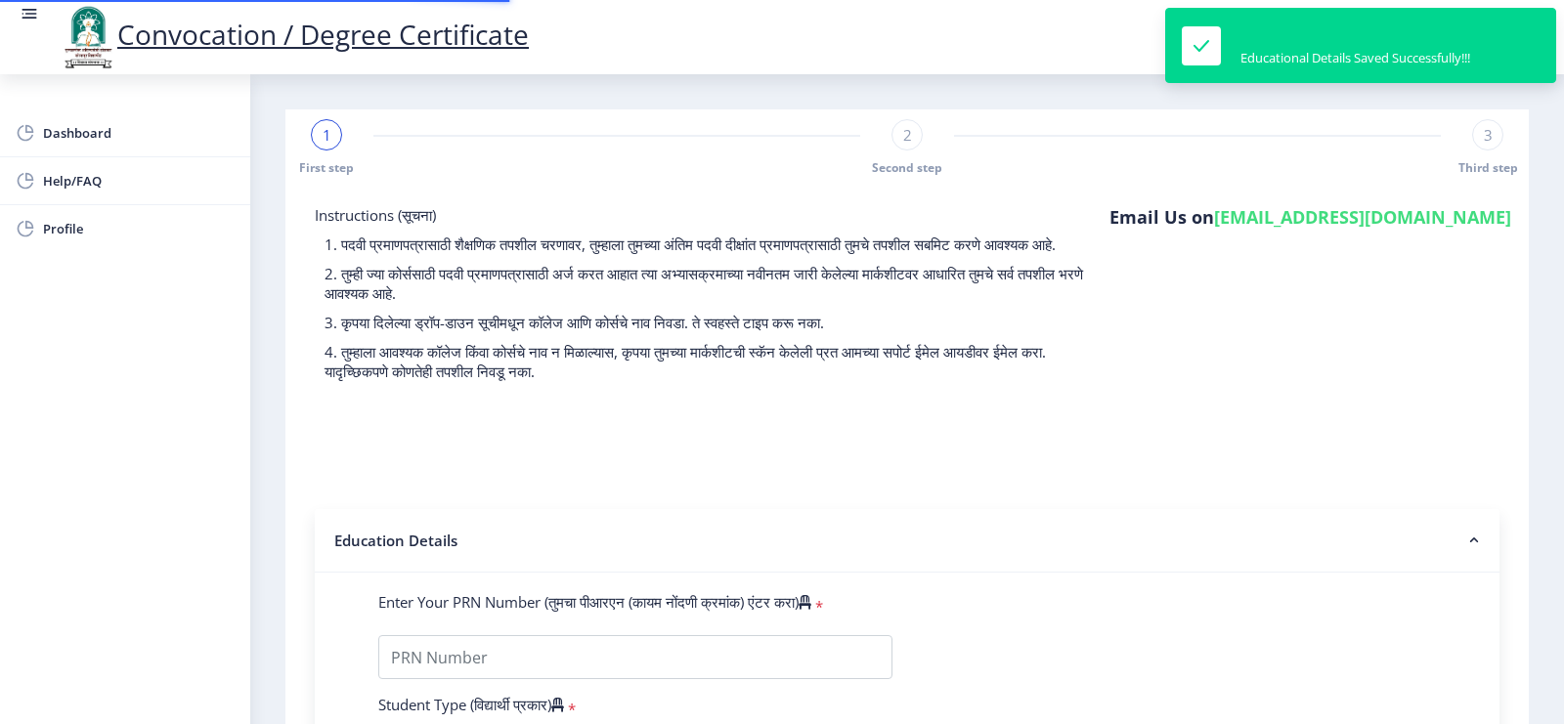
type input "2012032500033513"
select select "Regular"
select select "2015"
select select "March"
select select "FIRST CLASS"
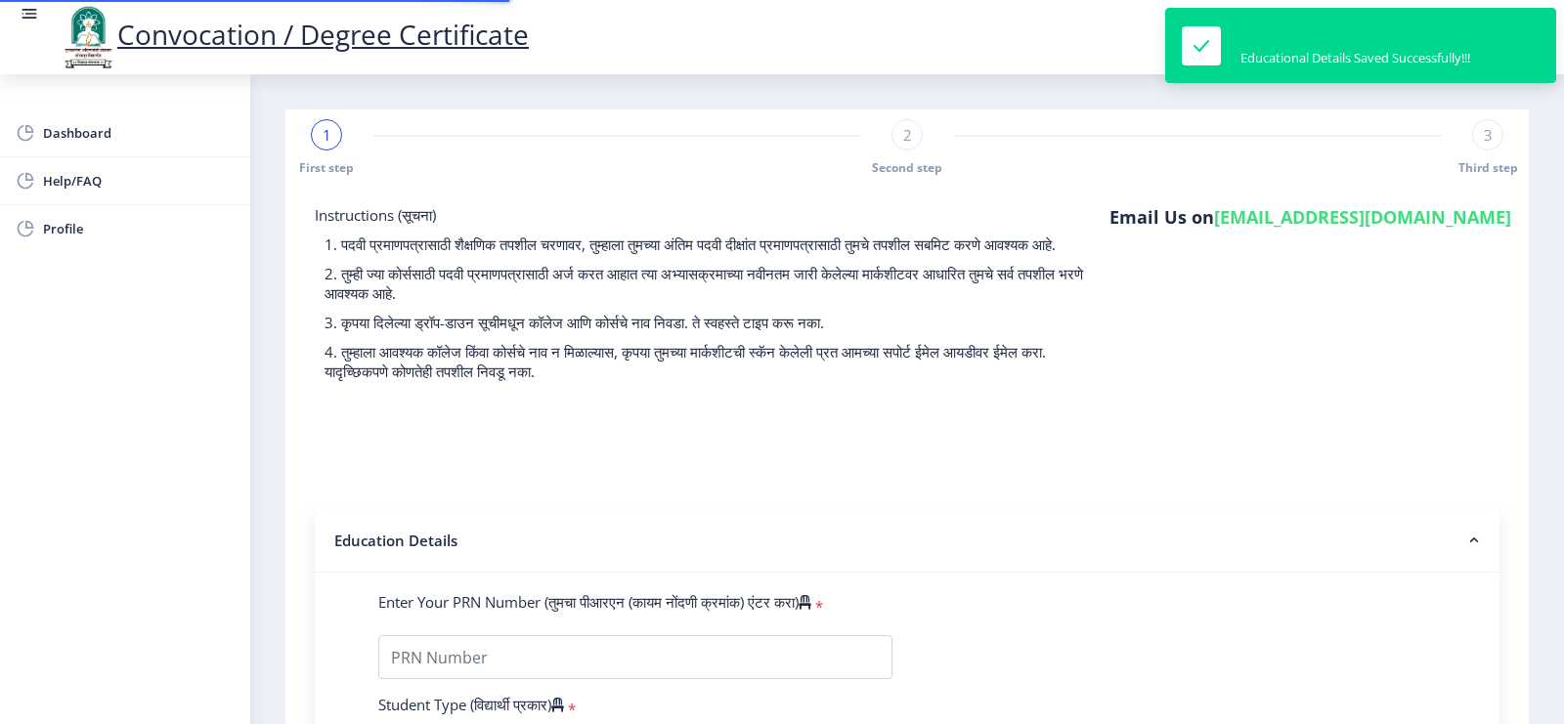
type input "113140"
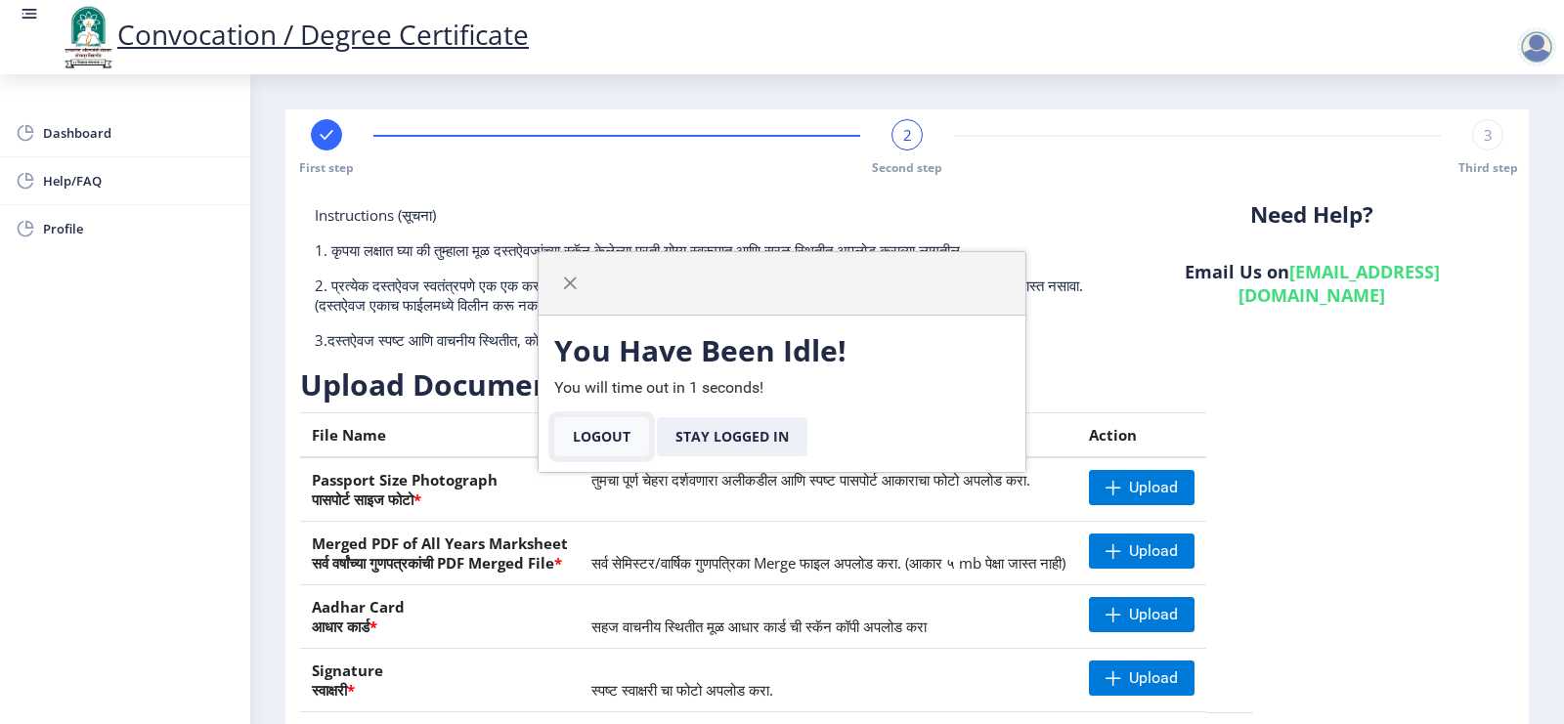
click at [606, 447] on button "Logout" at bounding box center [601, 436] width 95 height 39
